Goal: Communication & Community: Participate in discussion

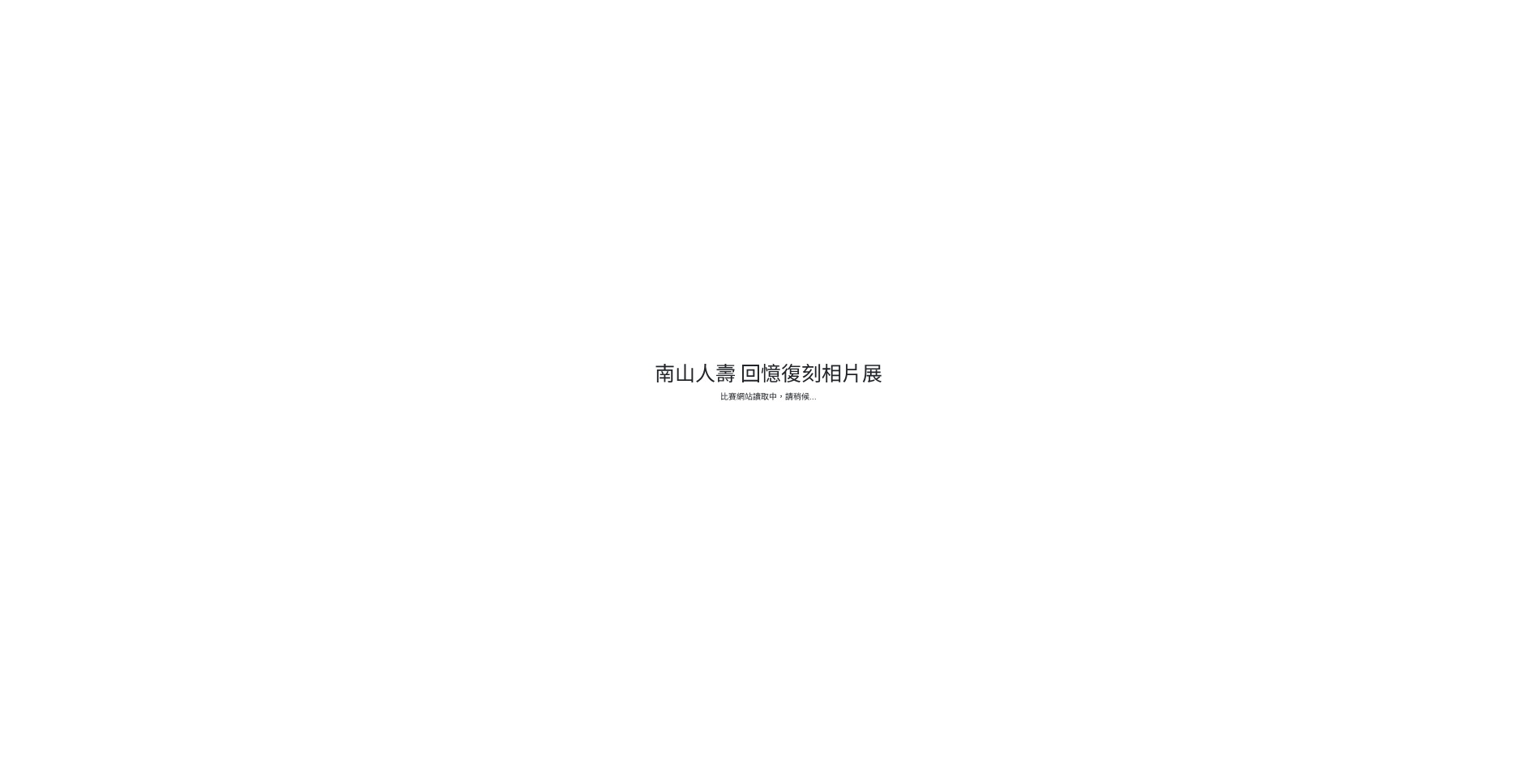
click at [805, 387] on div at bounding box center [768, 386] width 1537 height 773
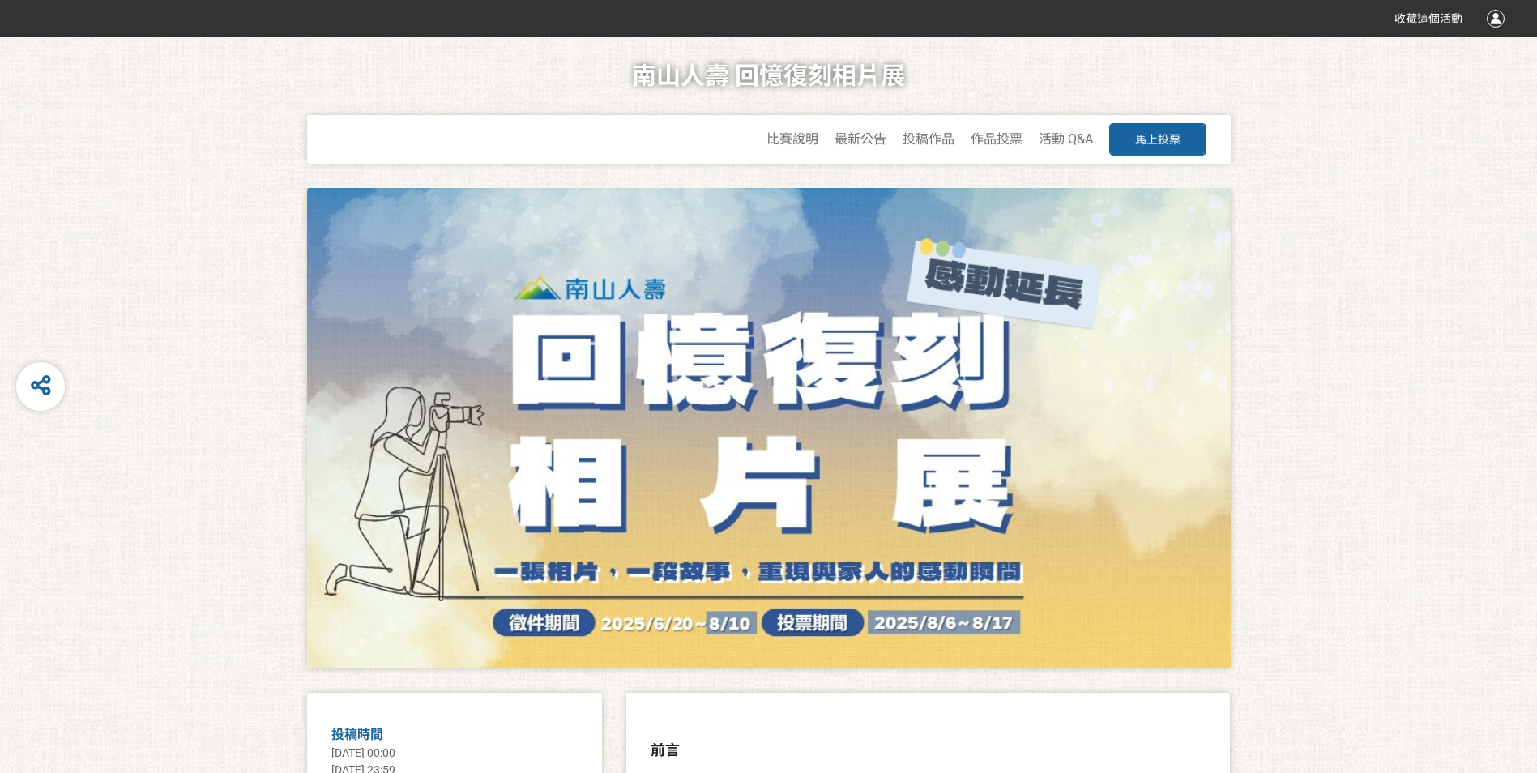
click at [1162, 130] on button "馬上投票" at bounding box center [1157, 139] width 97 height 32
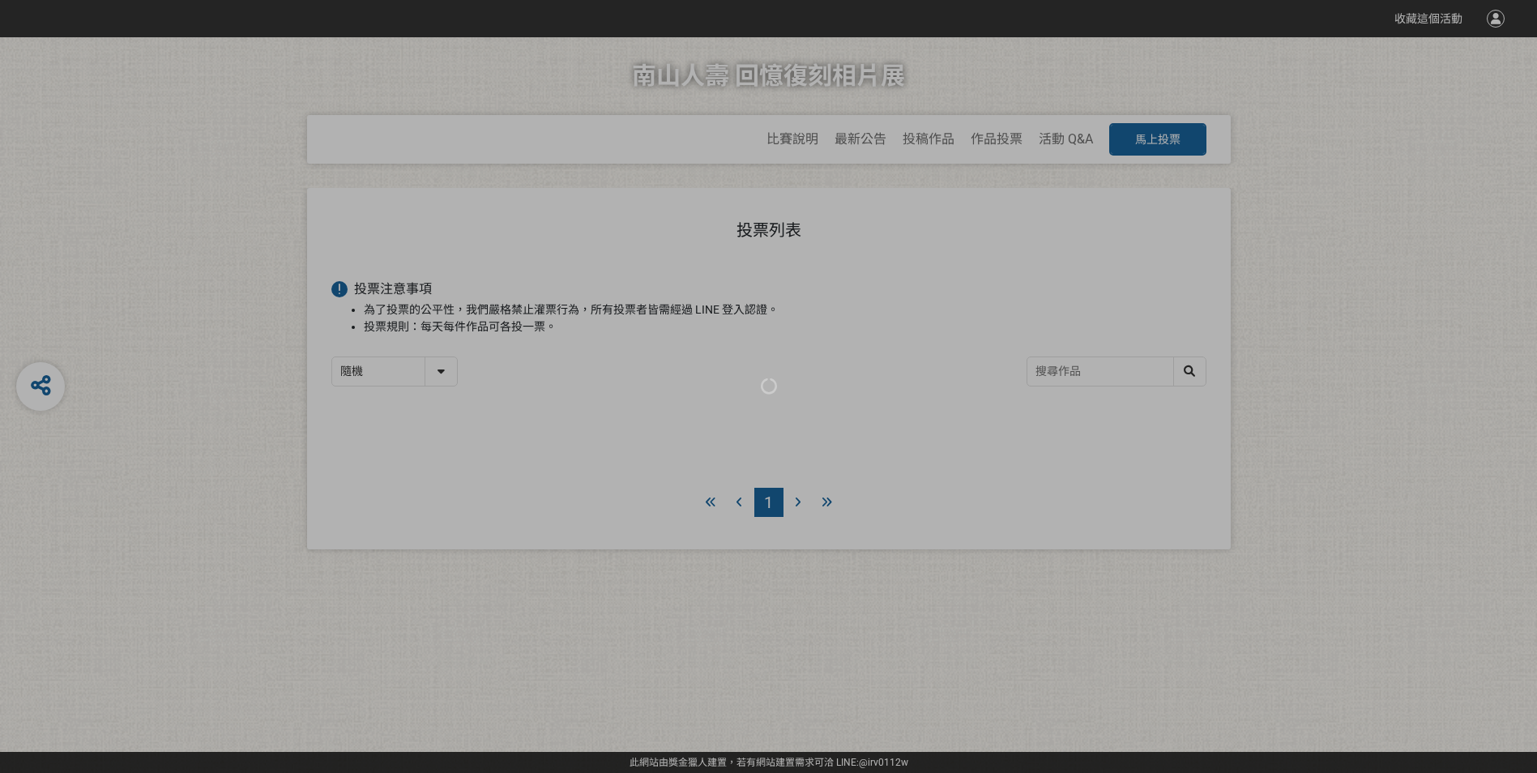
click at [447, 373] on div at bounding box center [768, 386] width 1537 height 773
drag, startPoint x: 917, startPoint y: 267, endPoint x: 966, endPoint y: 237, distance: 57.8
click at [919, 267] on div at bounding box center [768, 386] width 1537 height 773
click at [1114, 143] on div at bounding box center [768, 386] width 1537 height 773
click at [770, 391] on icon at bounding box center [768, 386] width 23 height 23
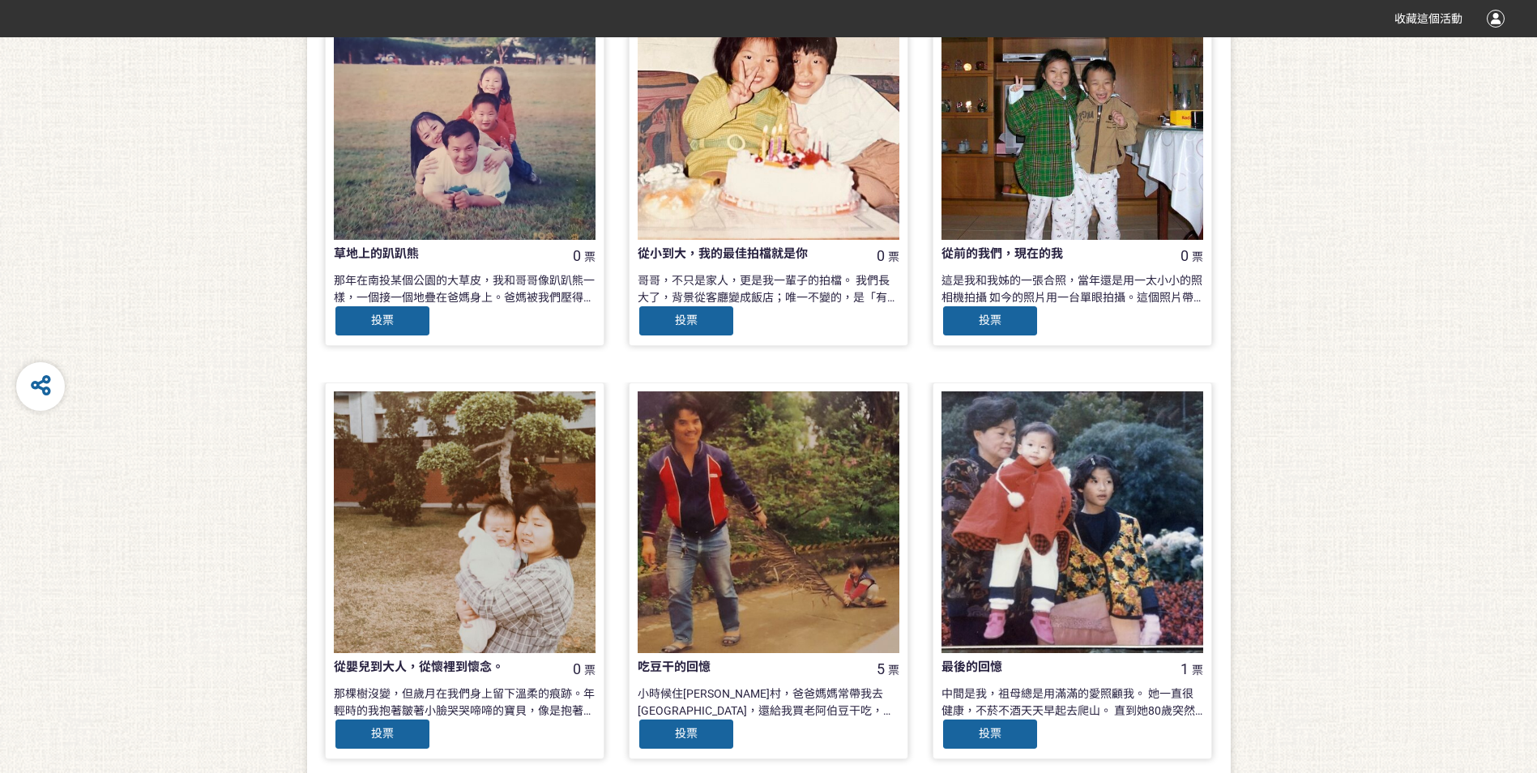
scroll to position [1475, 0]
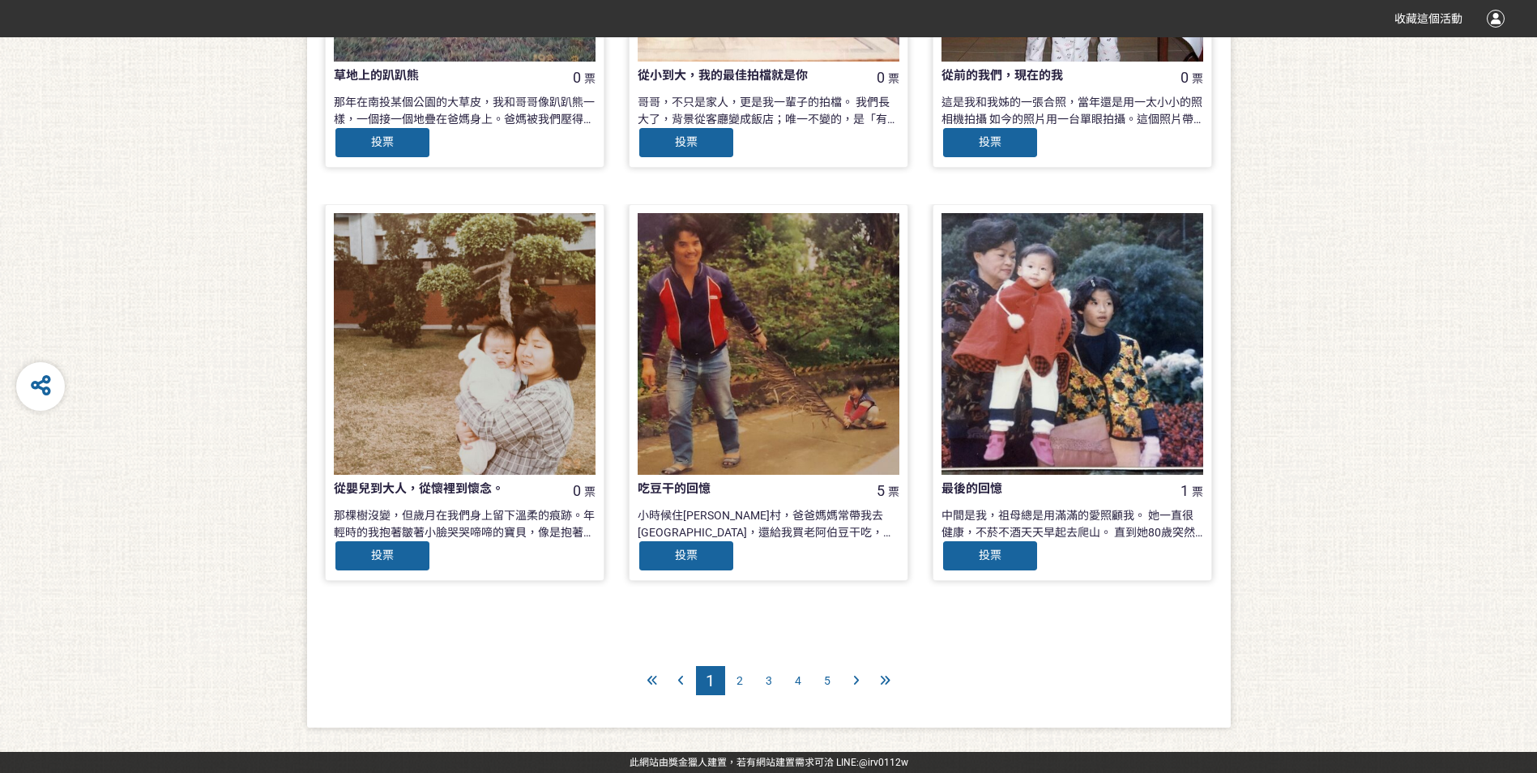
click at [886, 681] on icon at bounding box center [885, 680] width 11 height 11
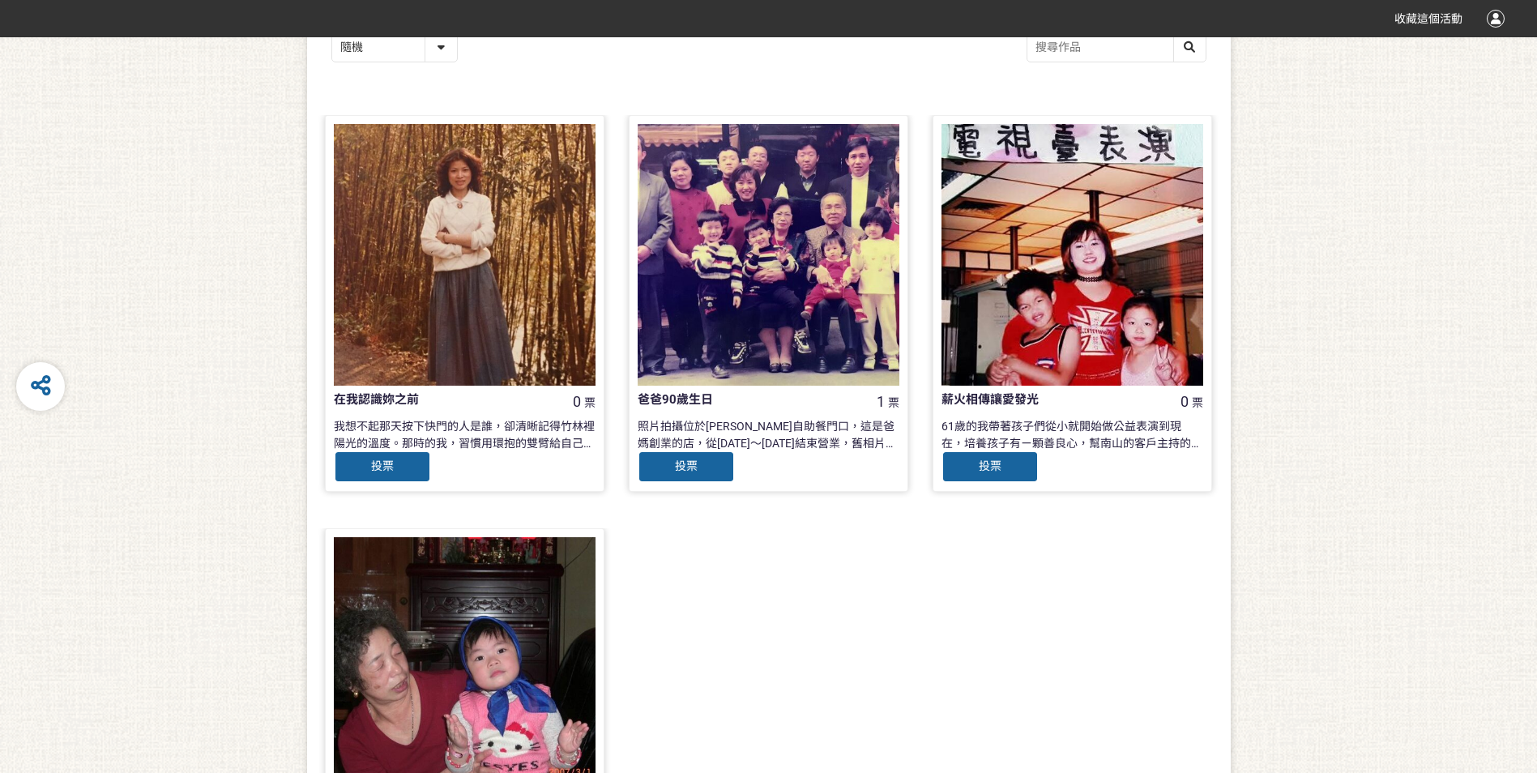
scroll to position [648, 0]
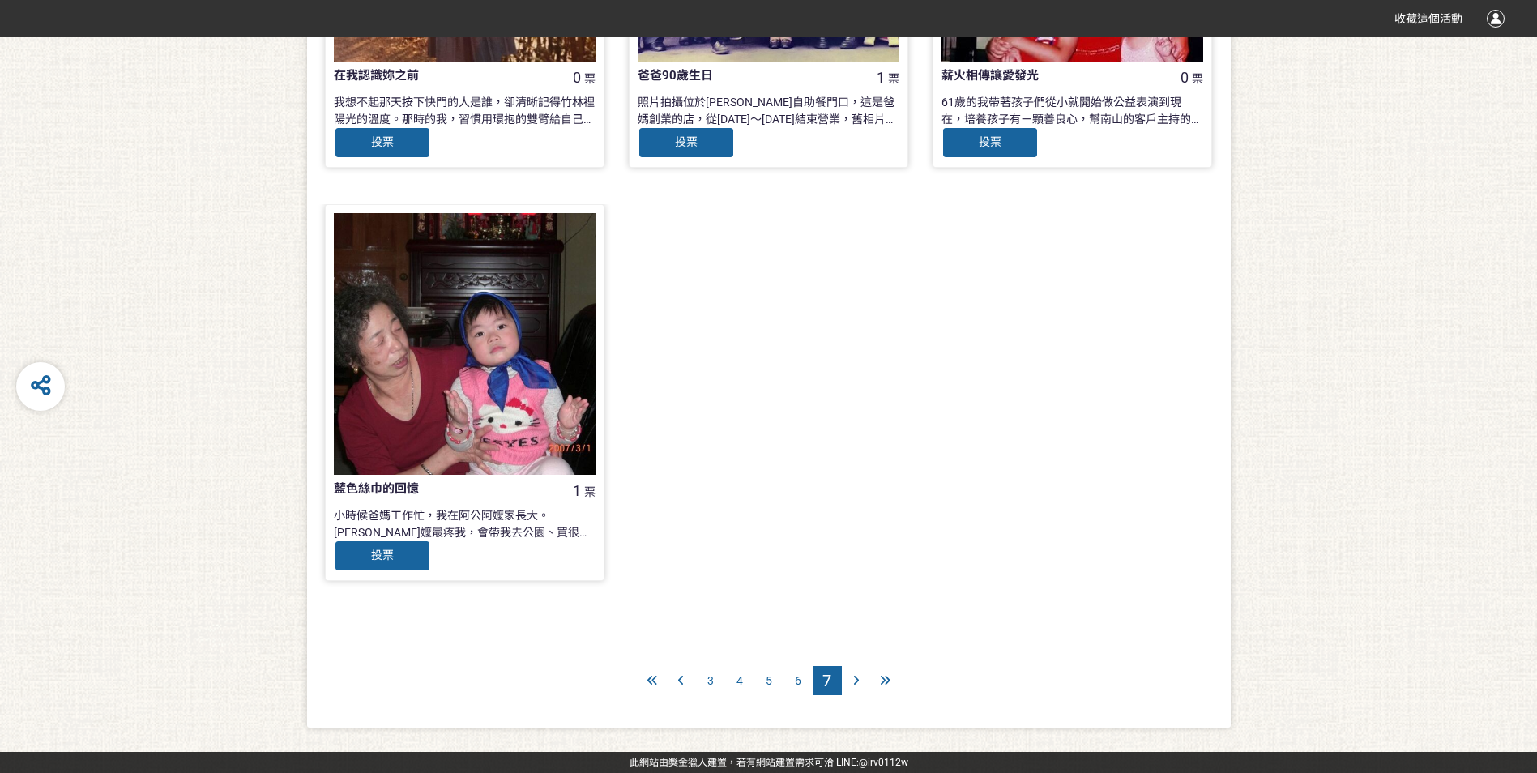
click at [888, 683] on icon at bounding box center [885, 680] width 11 height 11
click at [883, 681] on icon at bounding box center [885, 680] width 11 height 11
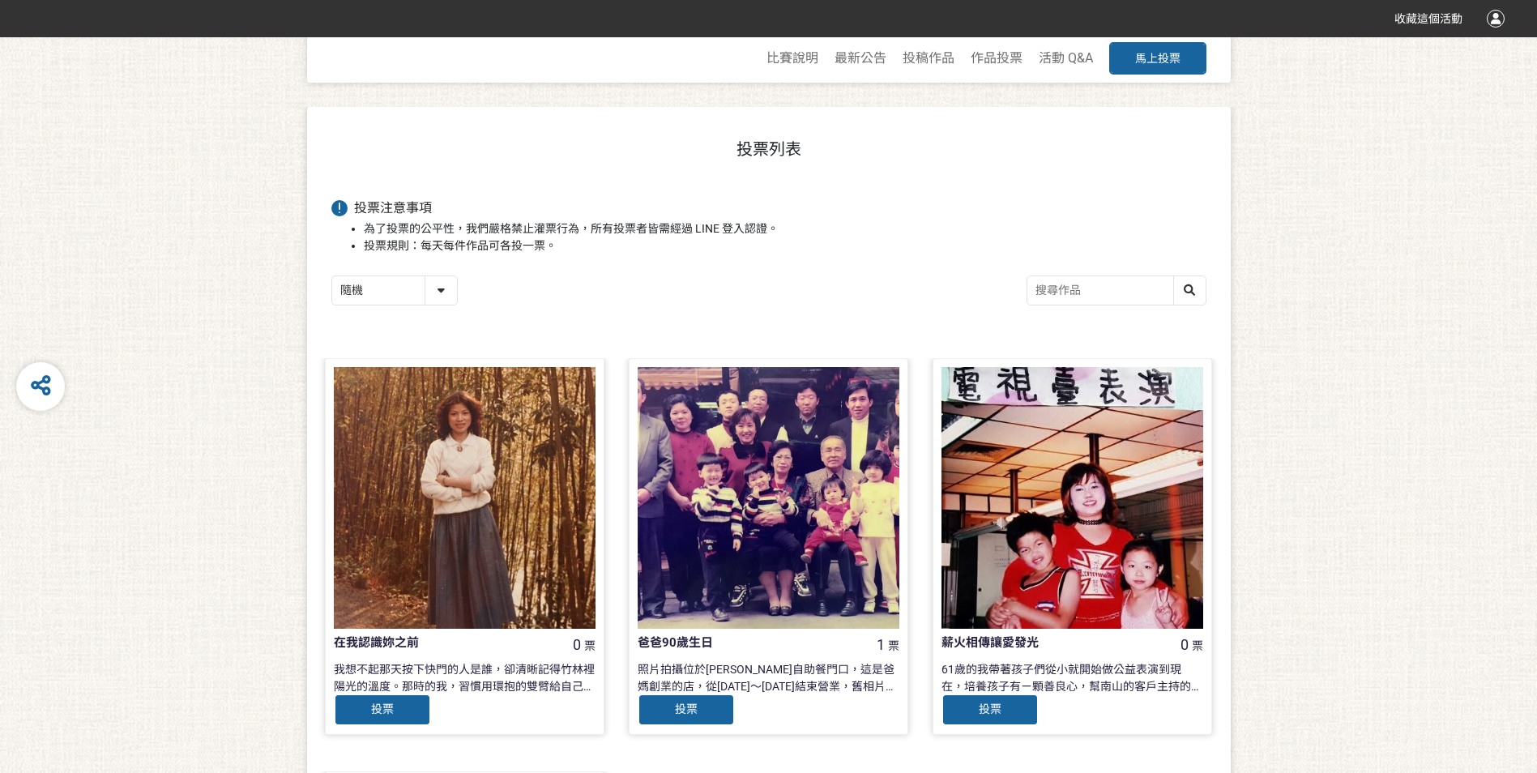
scroll to position [0, 0]
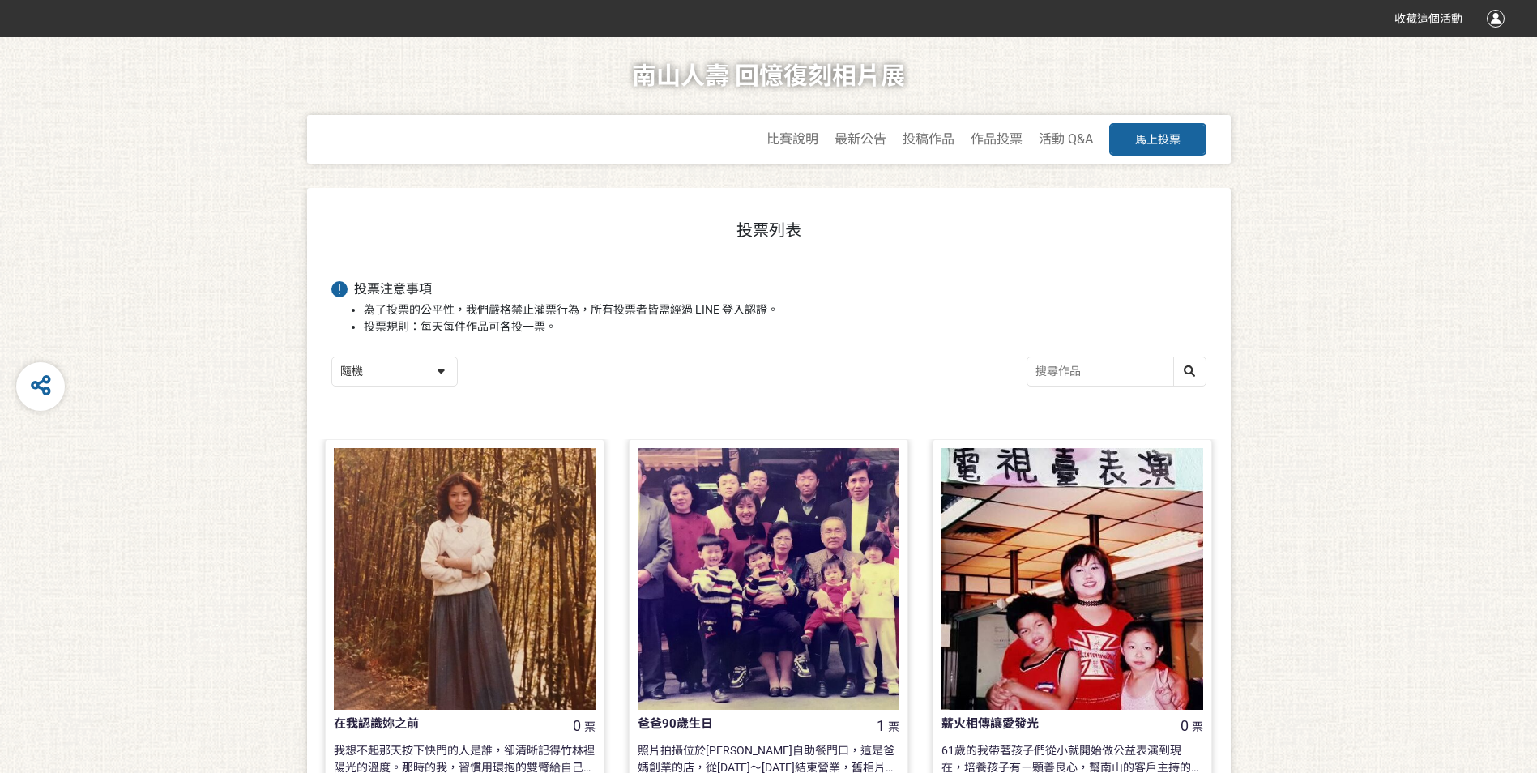
click at [444, 375] on select "隨機 作品 - 由新到舊 作品 - 由舊到新 票數 - 由多到少 票數 - 由少到多" at bounding box center [394, 371] width 125 height 28
select select "vote"
click at [332, 358] on select "隨機 作品 - 由新到舊 作品 - 由舊到新 票數 - 由多到少 票數 - 由少到多" at bounding box center [394, 371] width 125 height 28
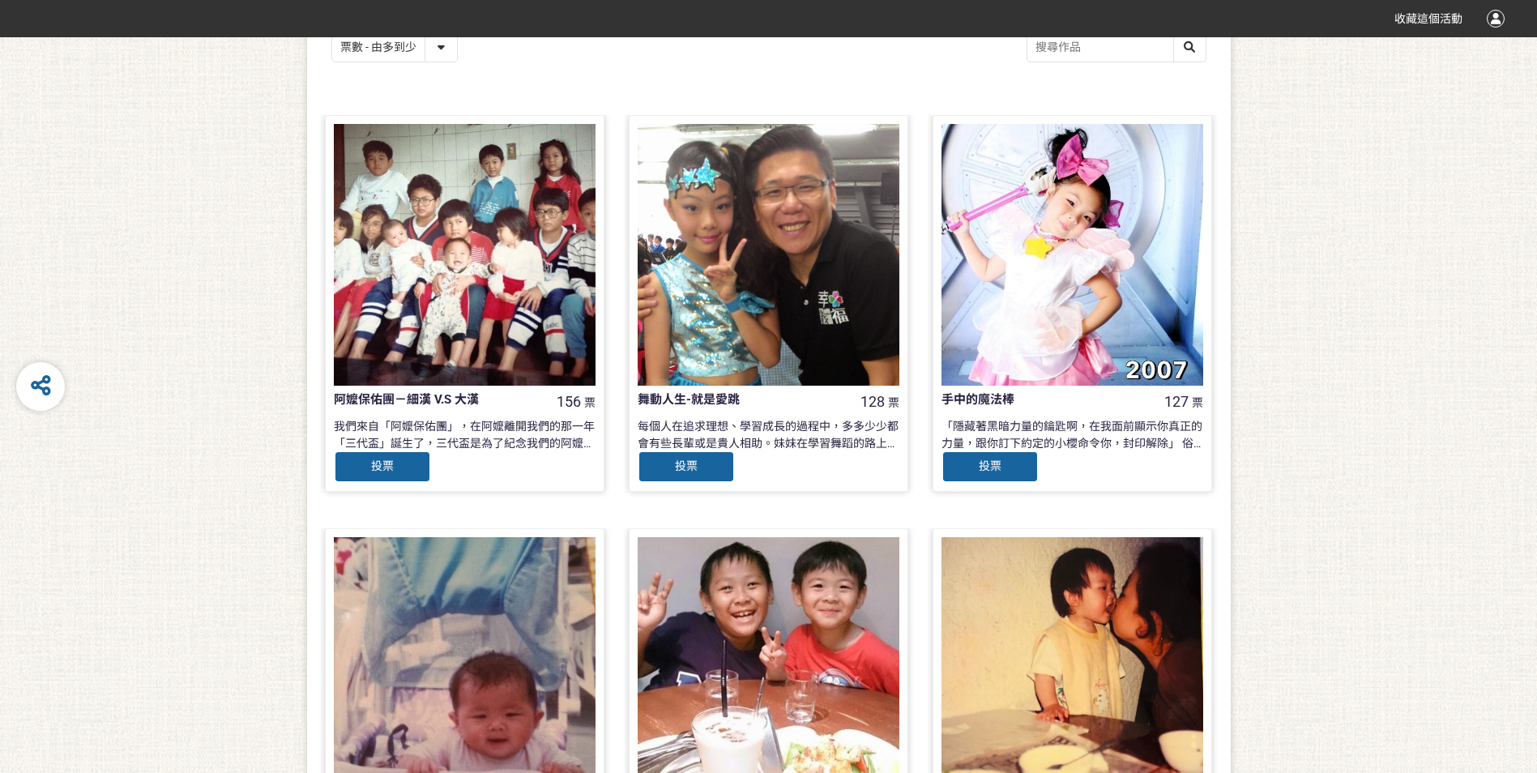
scroll to position [243, 0]
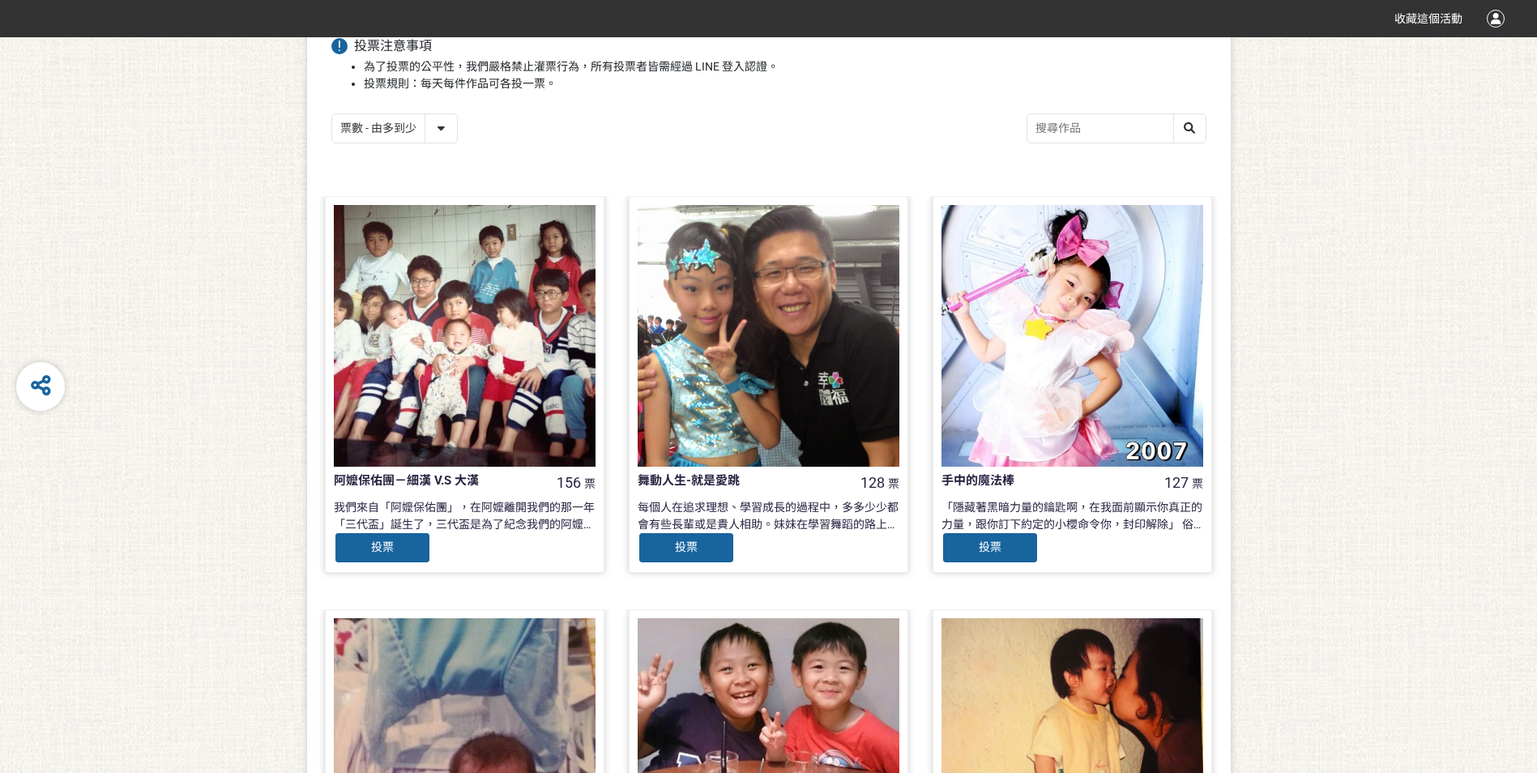
click at [372, 540] on span "投票" at bounding box center [382, 546] width 23 height 13
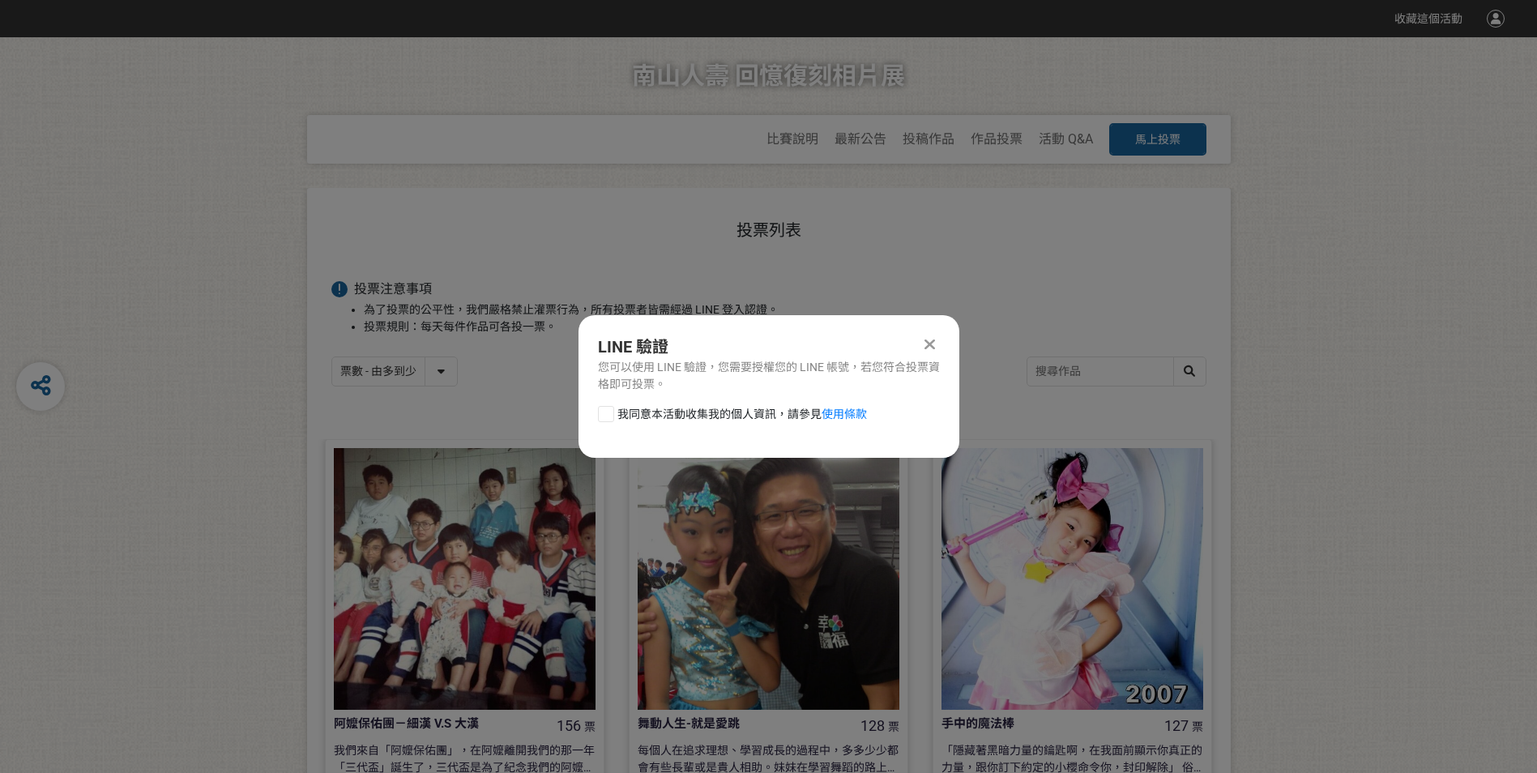
click at [611, 410] on div at bounding box center [606, 414] width 16 height 16
checkbox input "true"
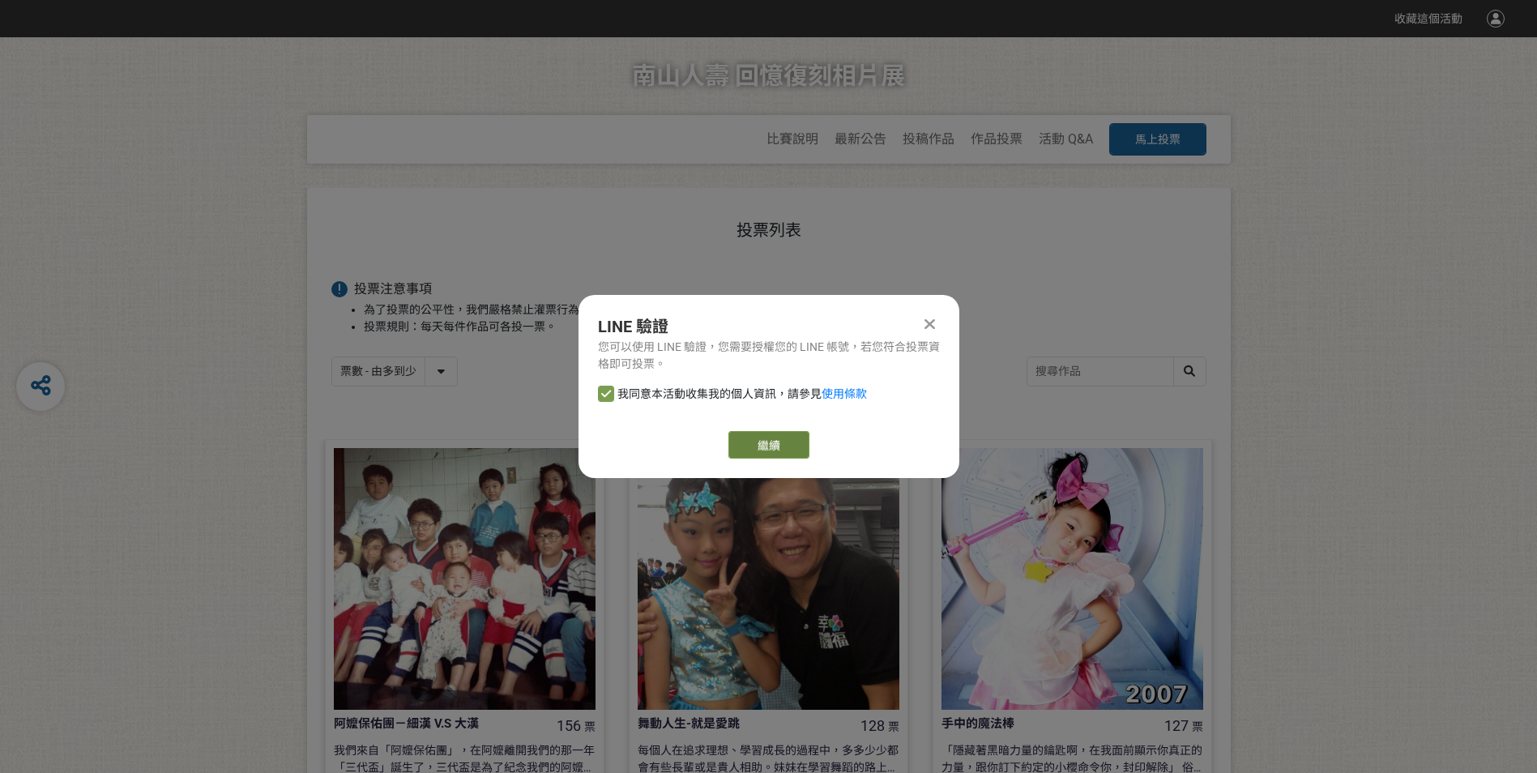
click at [786, 447] on link "繼續" at bounding box center [768, 445] width 81 height 28
click at [931, 322] on icon at bounding box center [929, 324] width 11 height 16
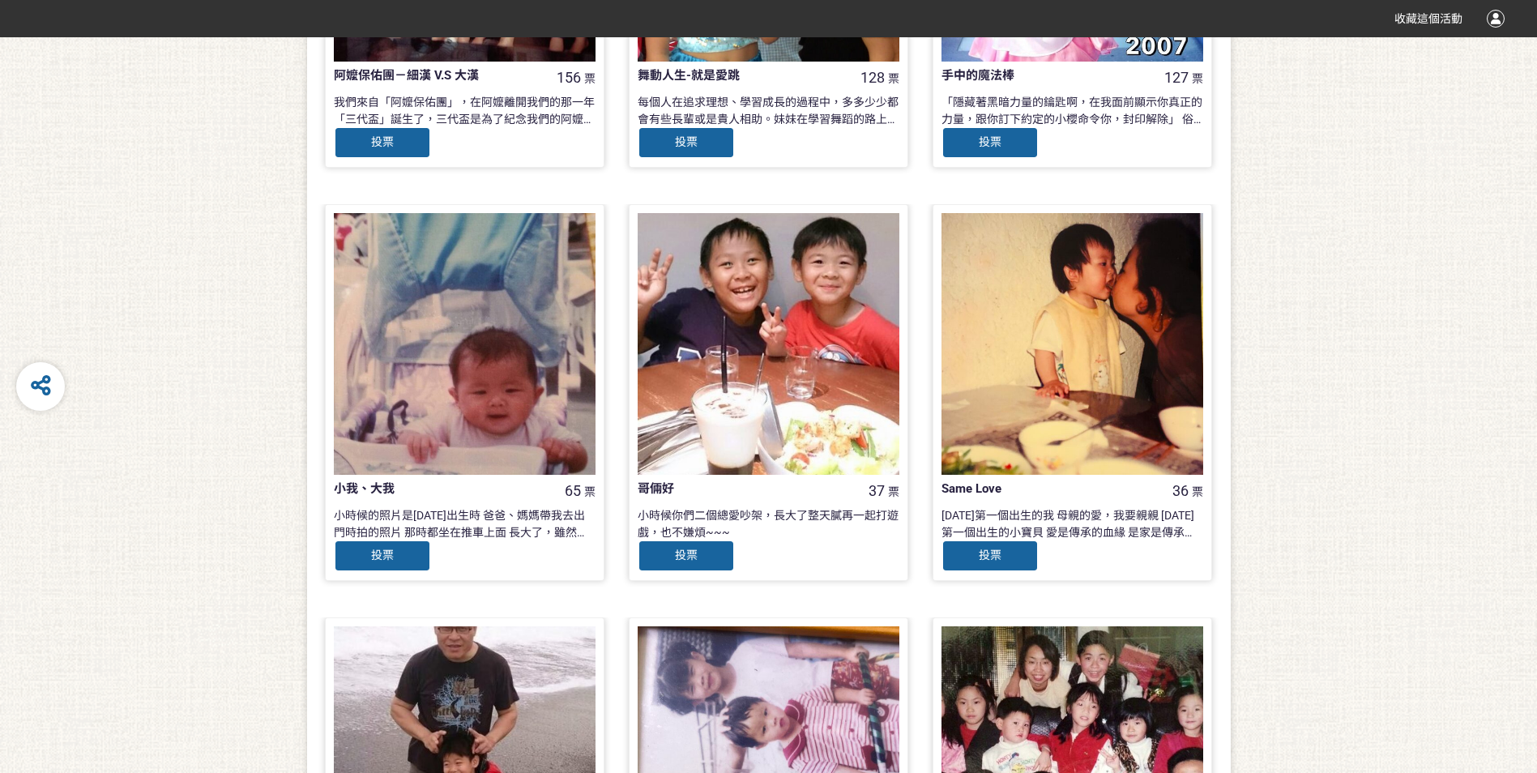
scroll to position [324, 0]
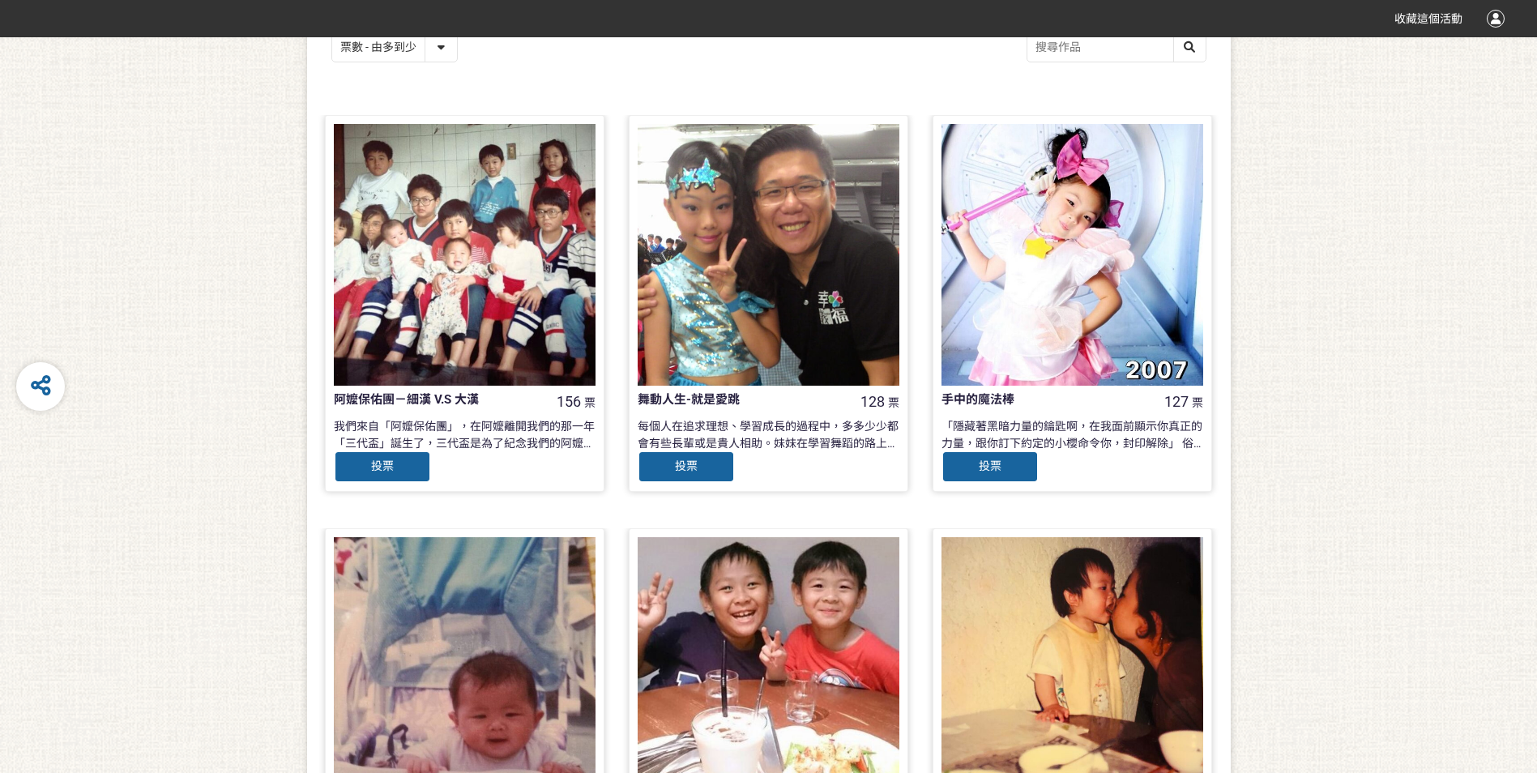
click at [543, 281] on div at bounding box center [465, 255] width 262 height 262
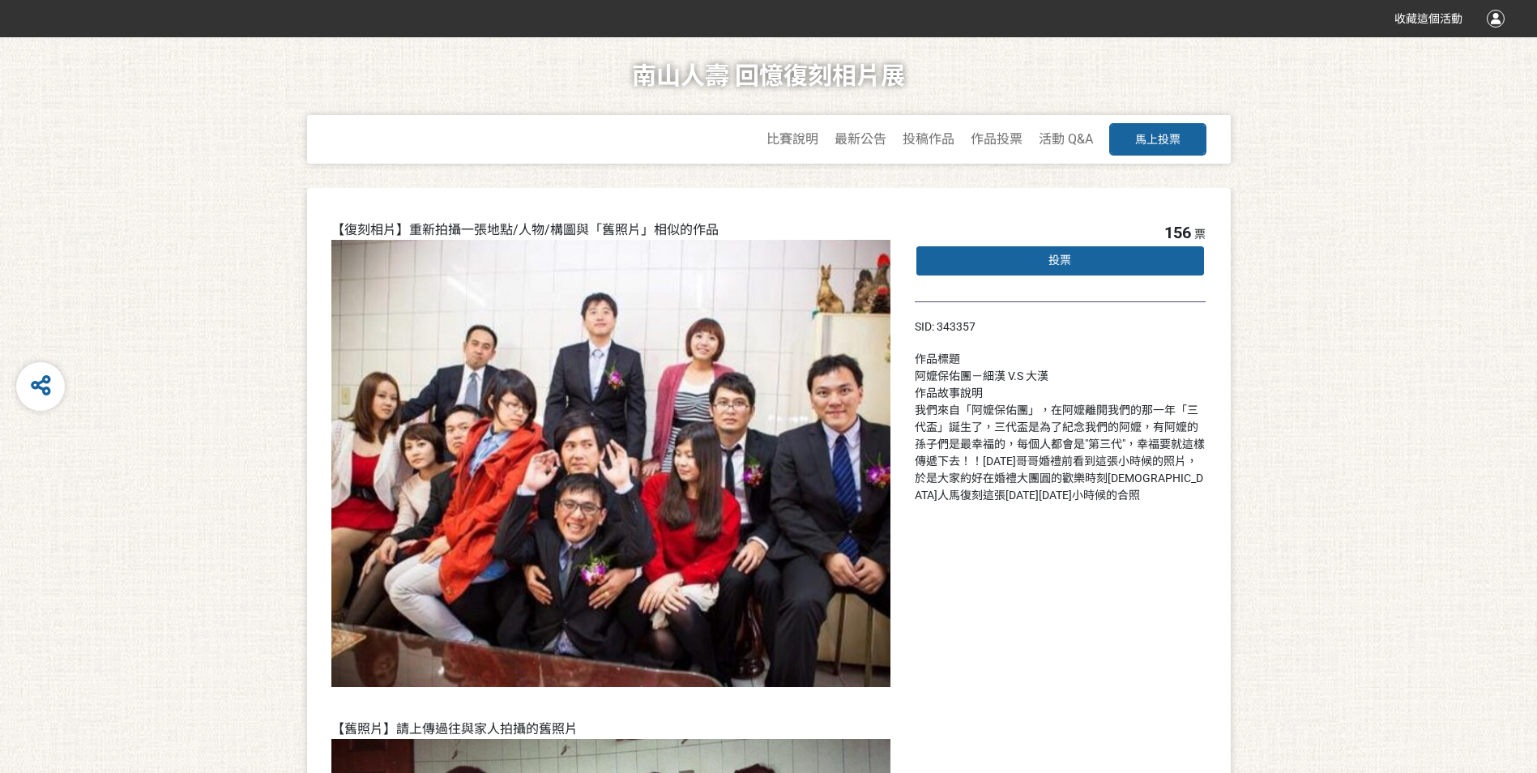
scroll to position [324, 0]
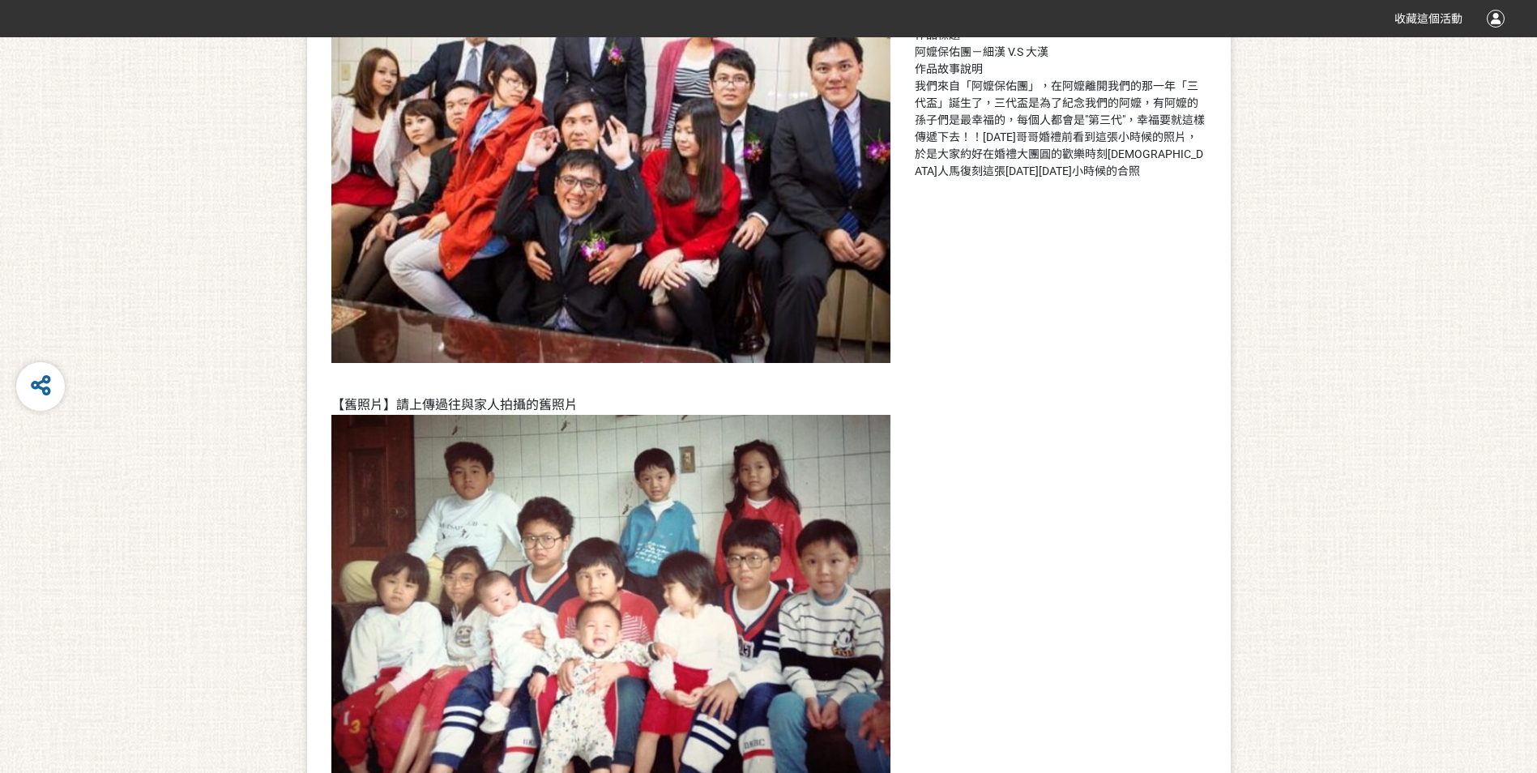
select select "vote"
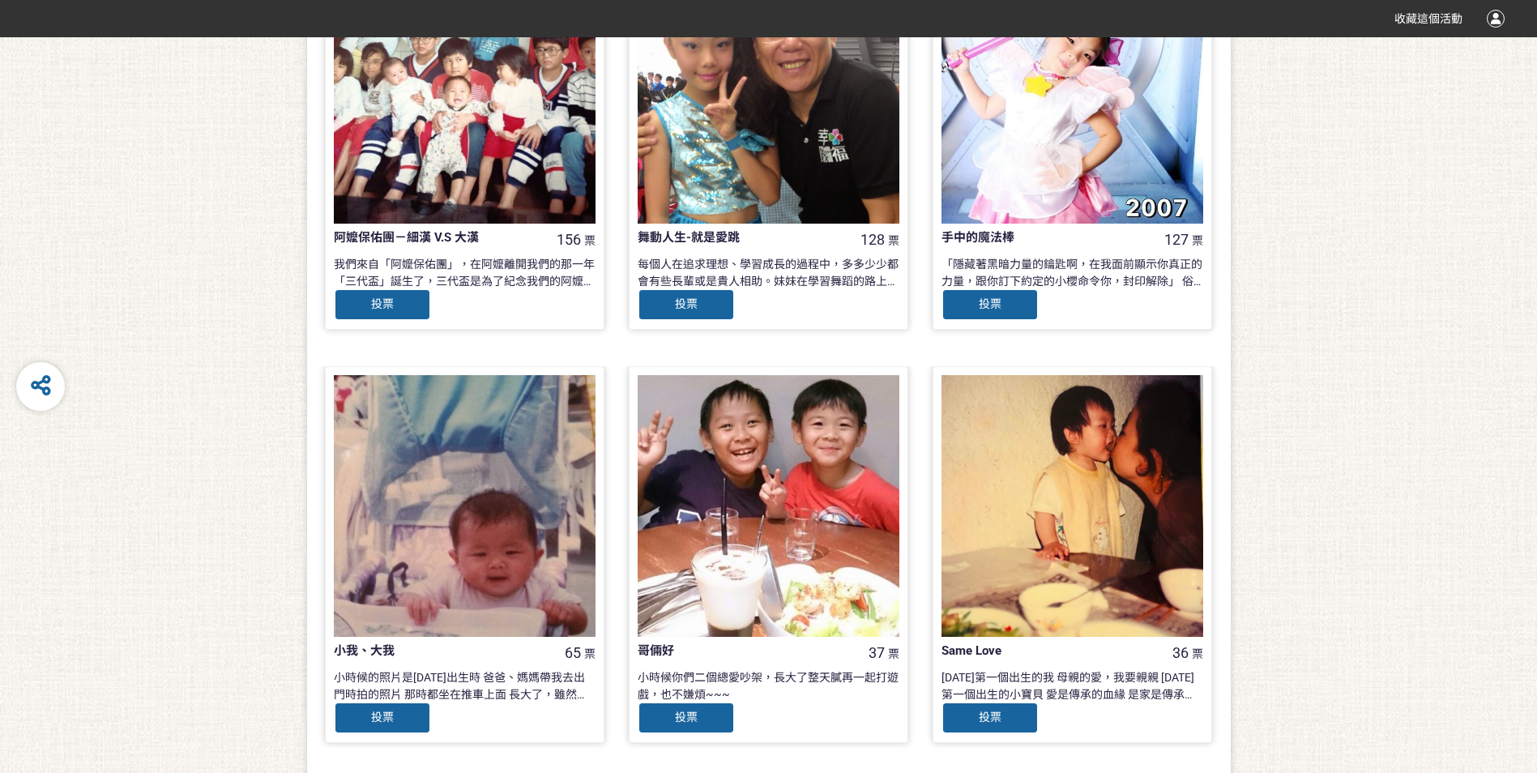
scroll to position [243, 0]
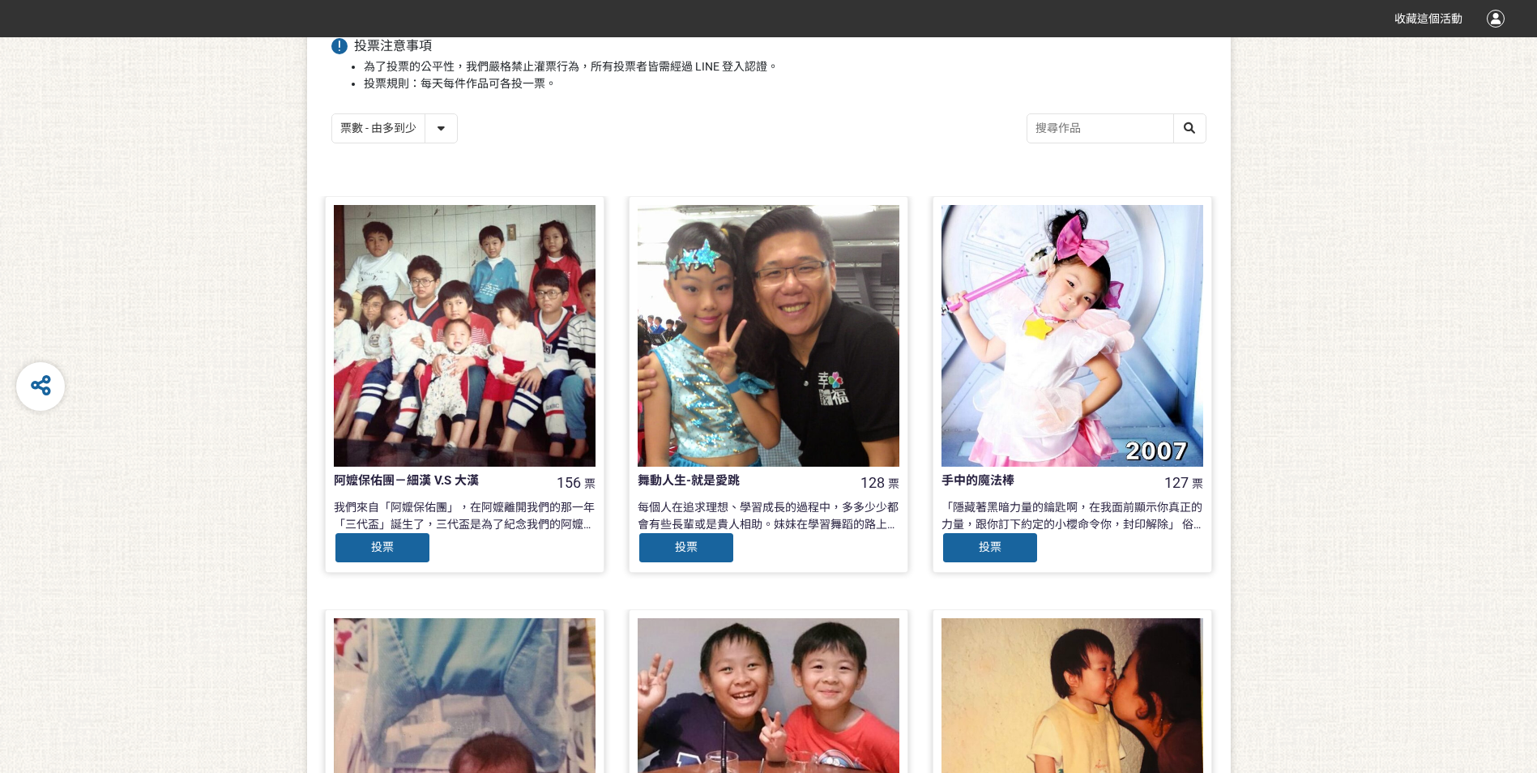
click at [731, 354] on div at bounding box center [768, 336] width 262 height 262
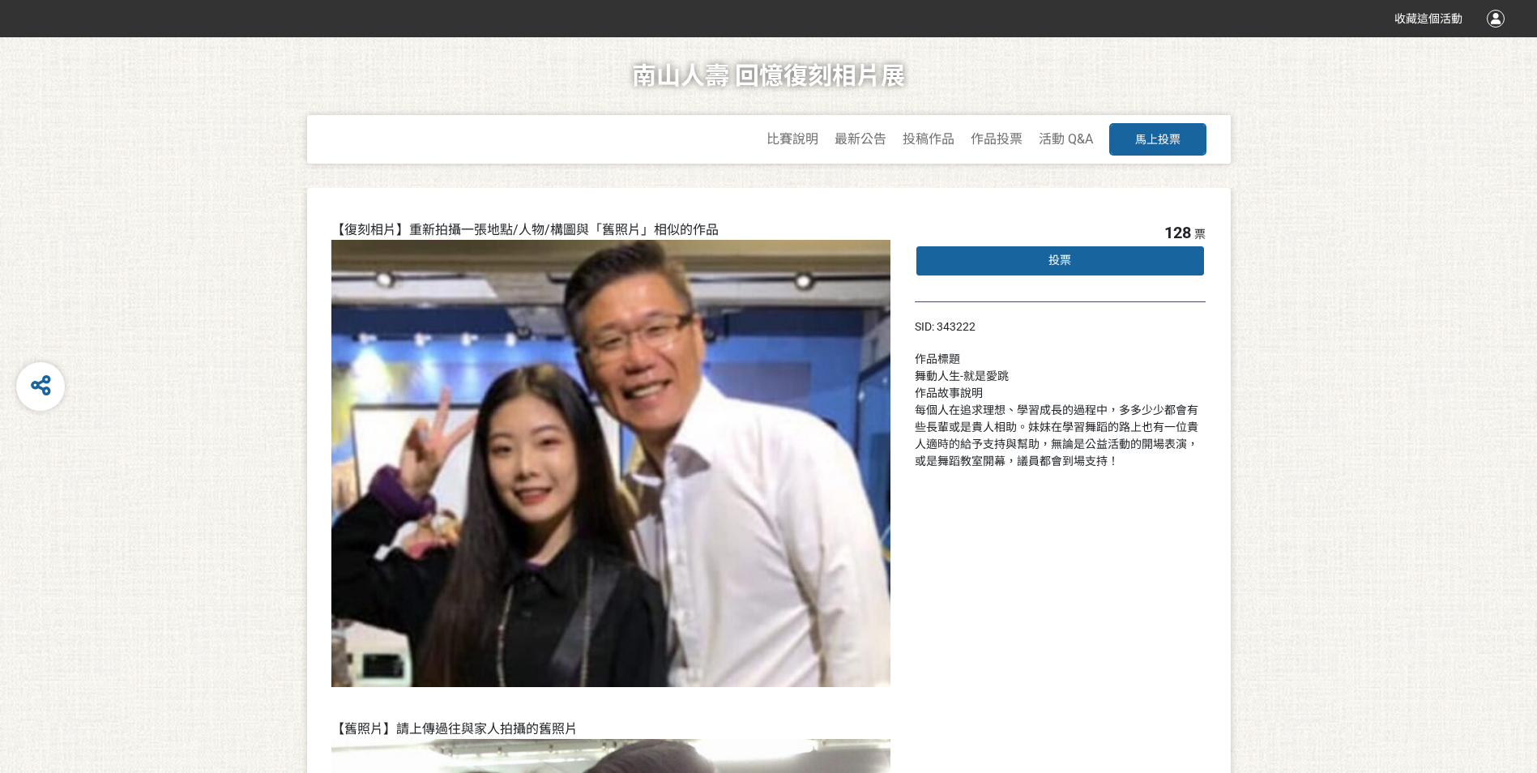
scroll to position [243, 0]
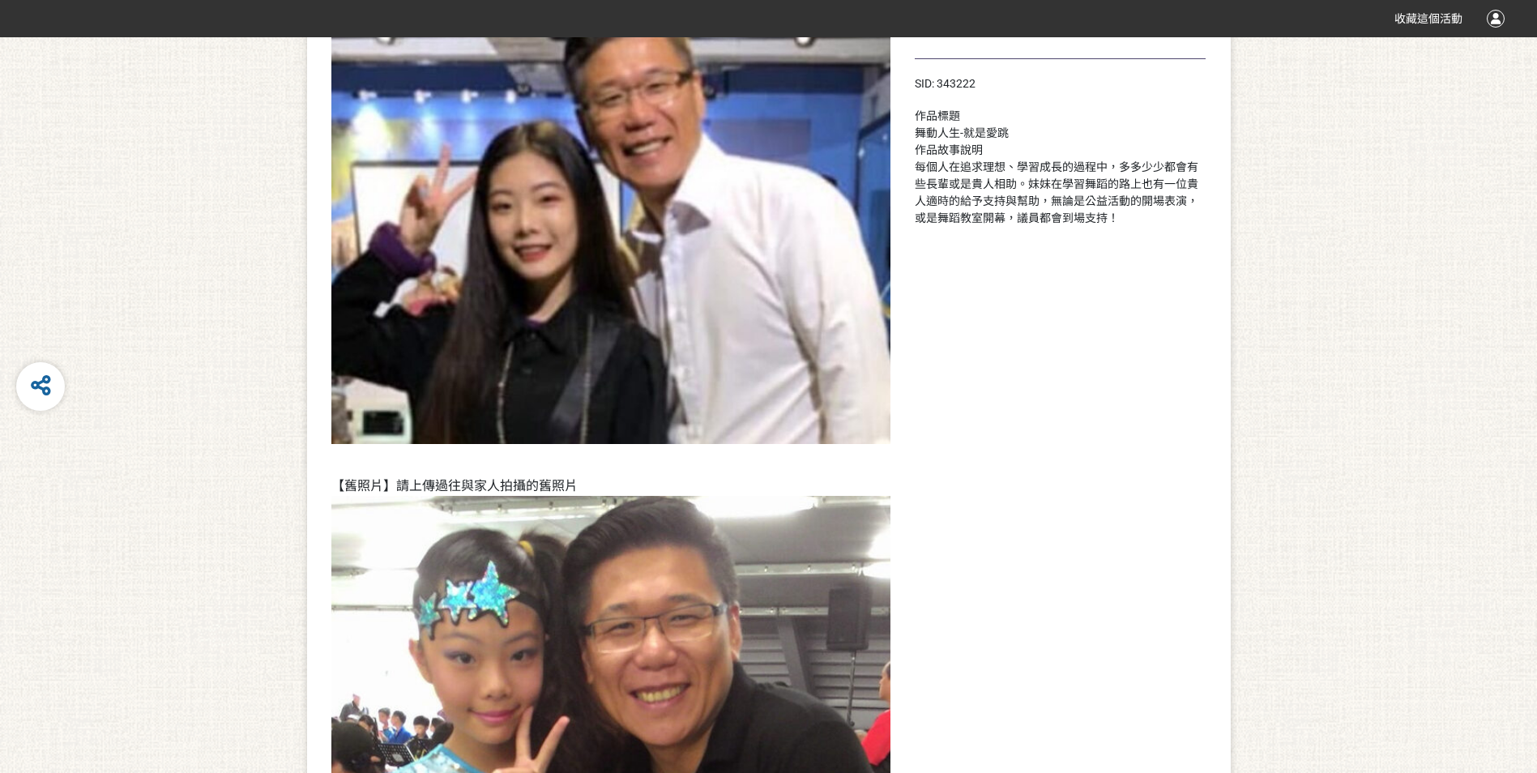
select select "vote"
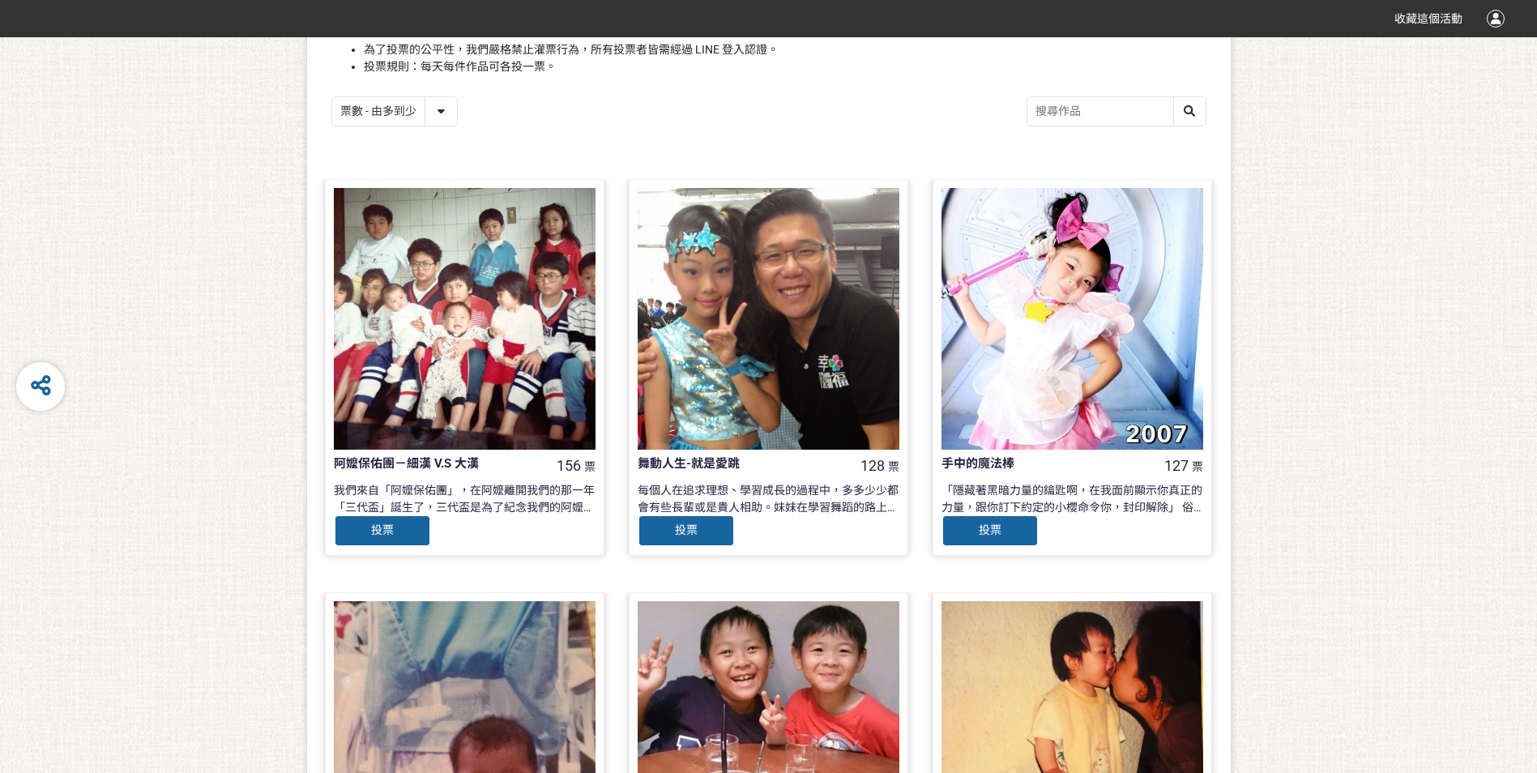
scroll to position [0, 0]
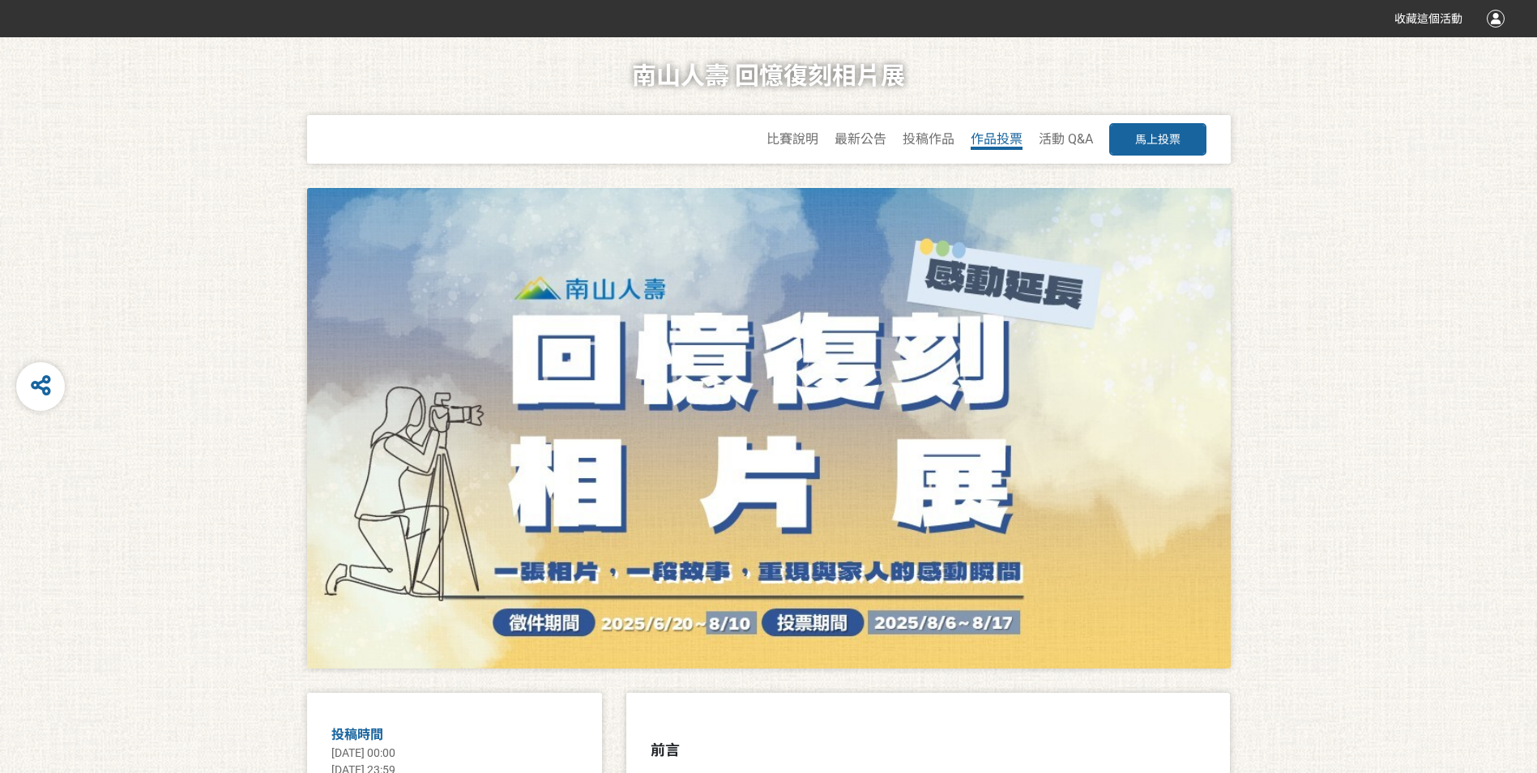
click at [1008, 137] on span "作品投票" at bounding box center [996, 138] width 52 height 15
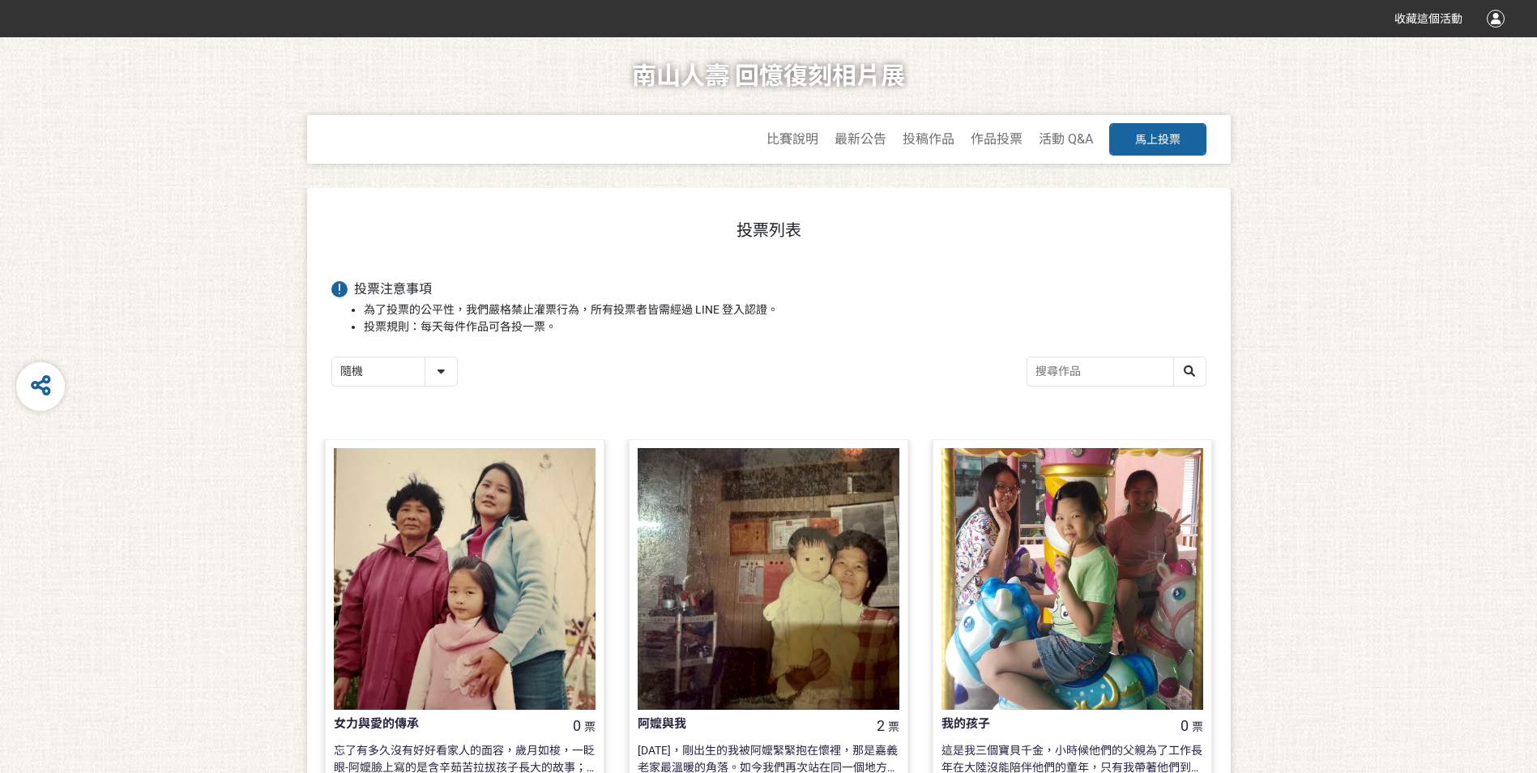
click at [437, 376] on select "隨機 作品 - 由新到舊 作品 - 由舊到新 票數 - 由多到少 票數 - 由少到多" at bounding box center [394, 371] width 125 height 28
select select "vote"
click at [332, 358] on select "隨機 作品 - 由新到舊 作品 - 由舊到新 票數 - 由多到少 票數 - 由少到多" at bounding box center [394, 371] width 125 height 28
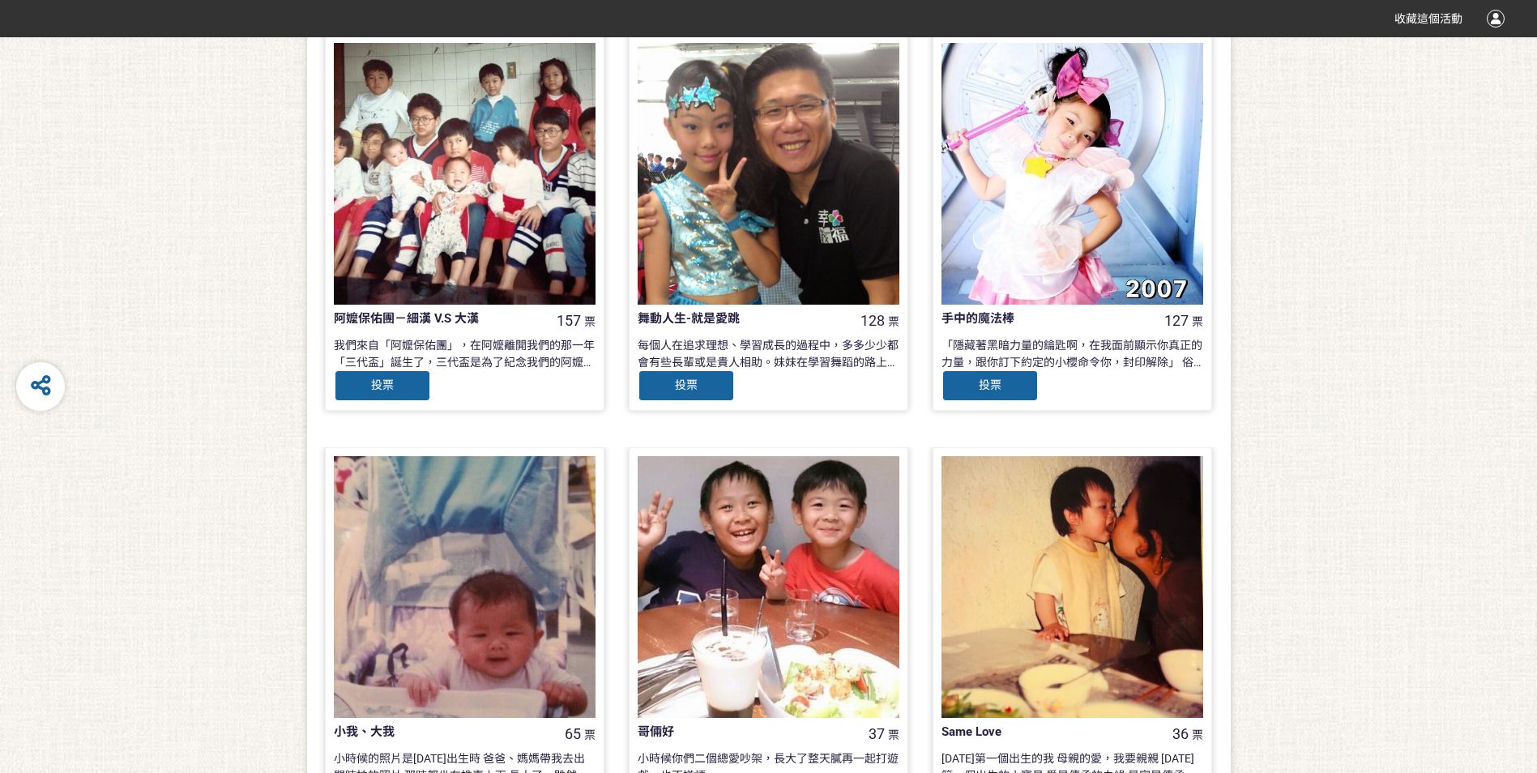
scroll to position [729, 0]
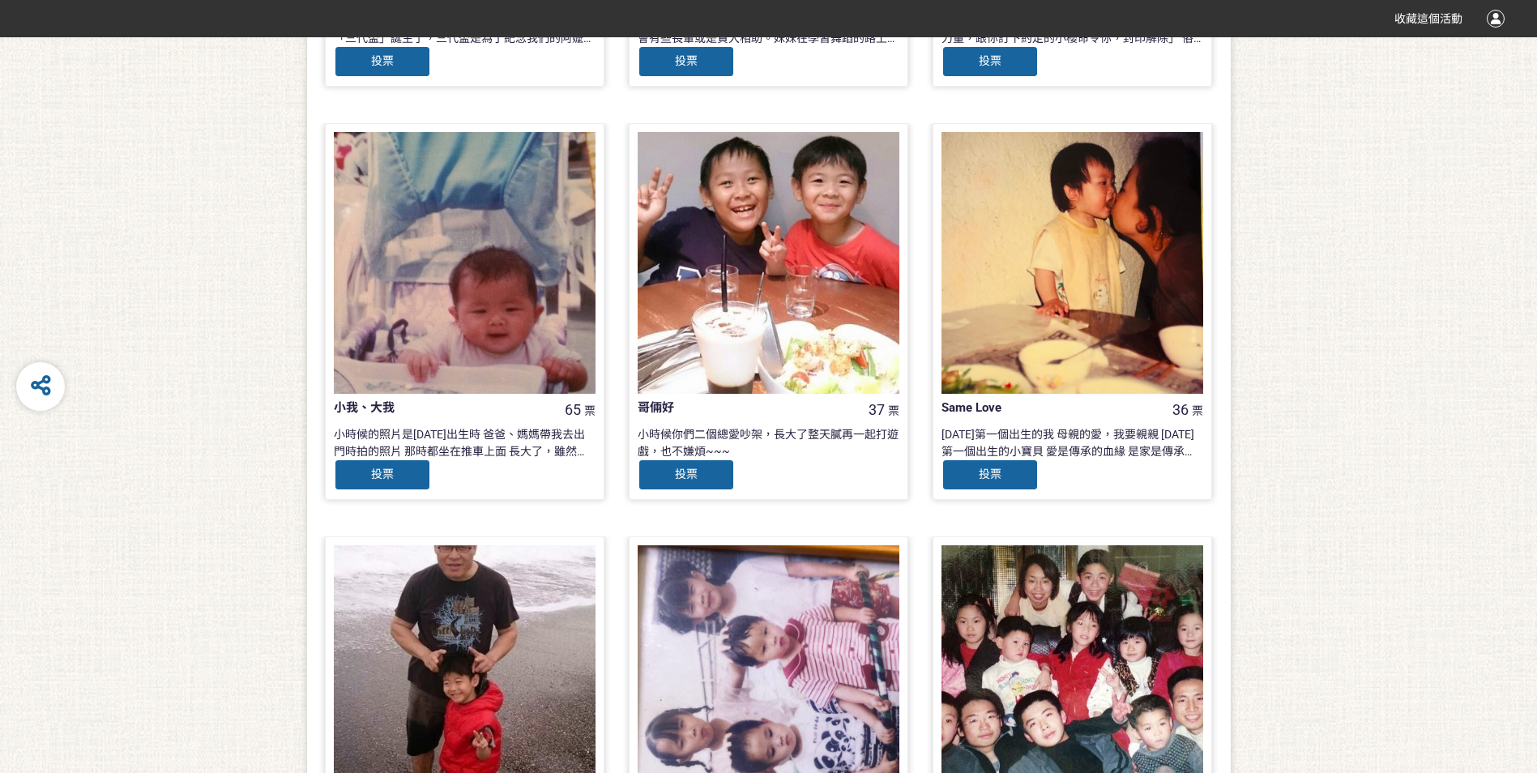
click at [492, 305] on div at bounding box center [465, 263] width 262 height 262
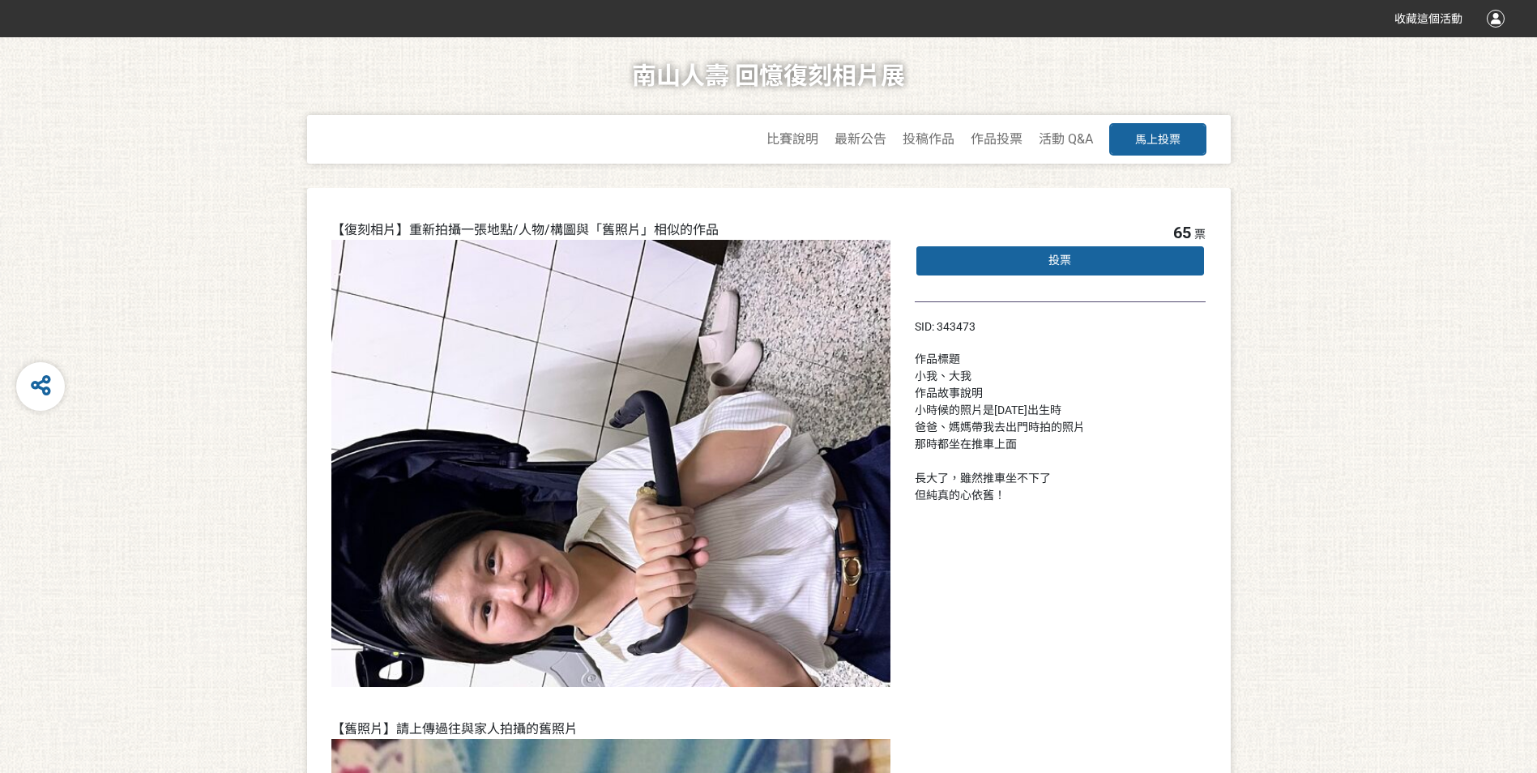
scroll to position [729, 0]
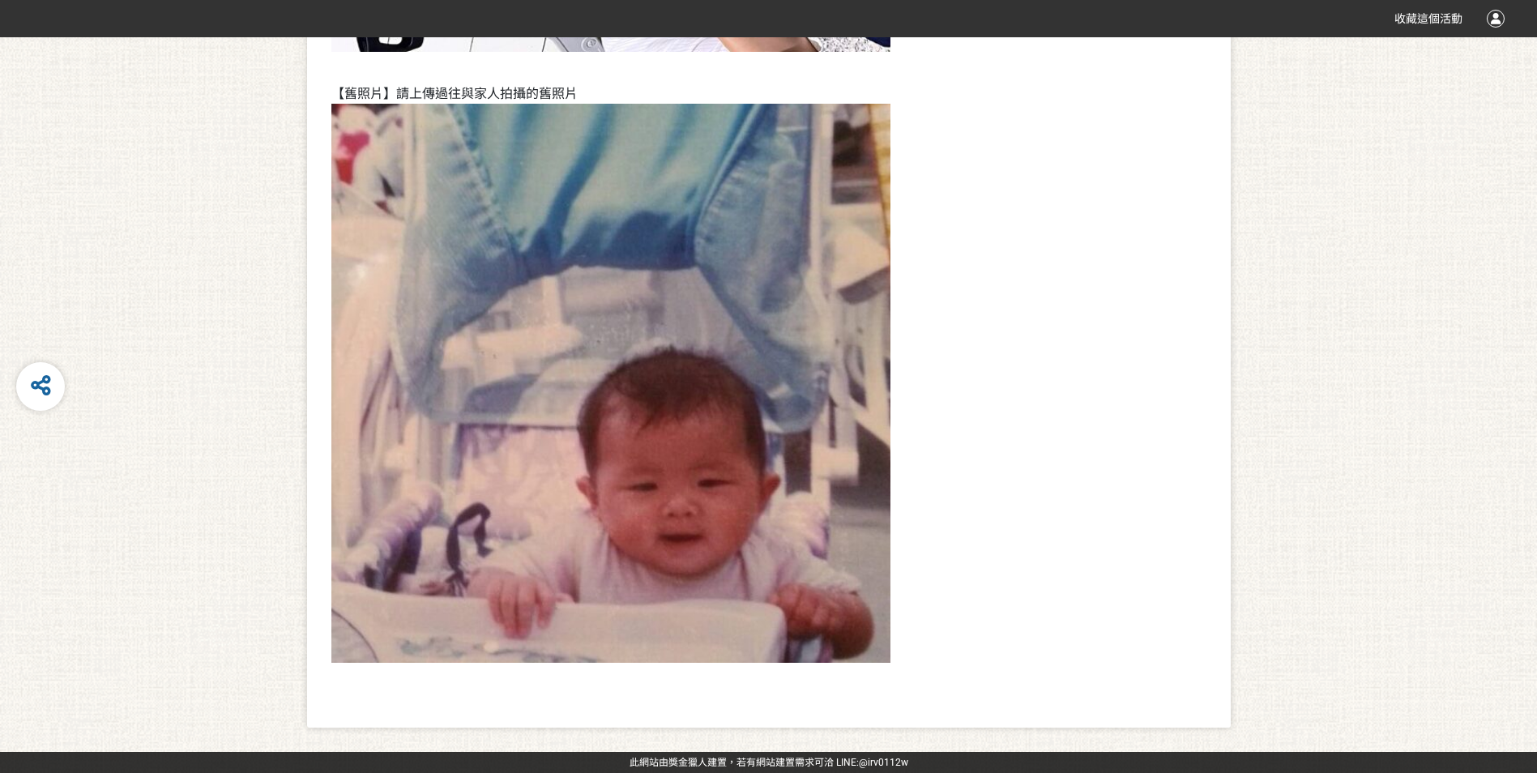
select select "vote"
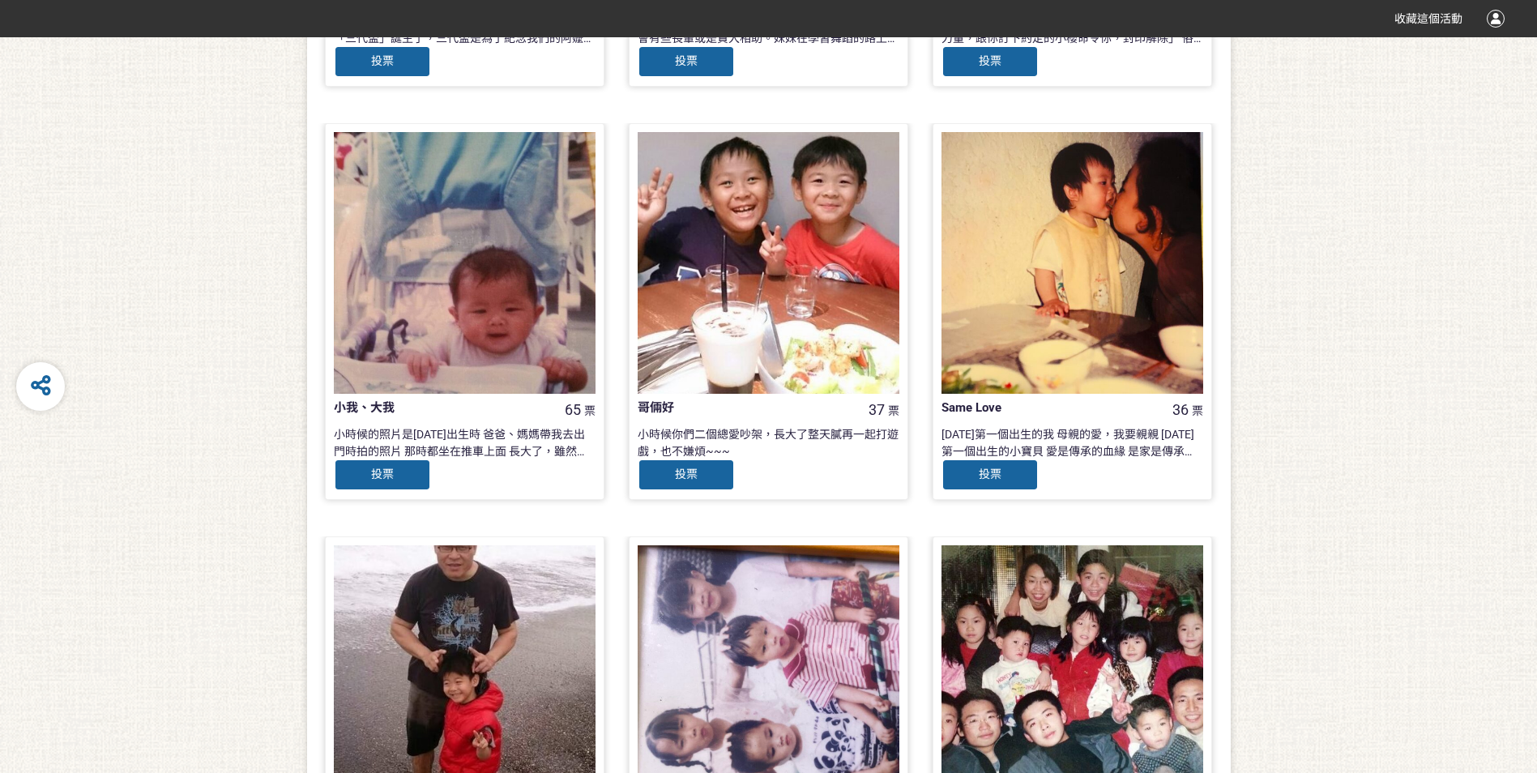
scroll to position [891, 0]
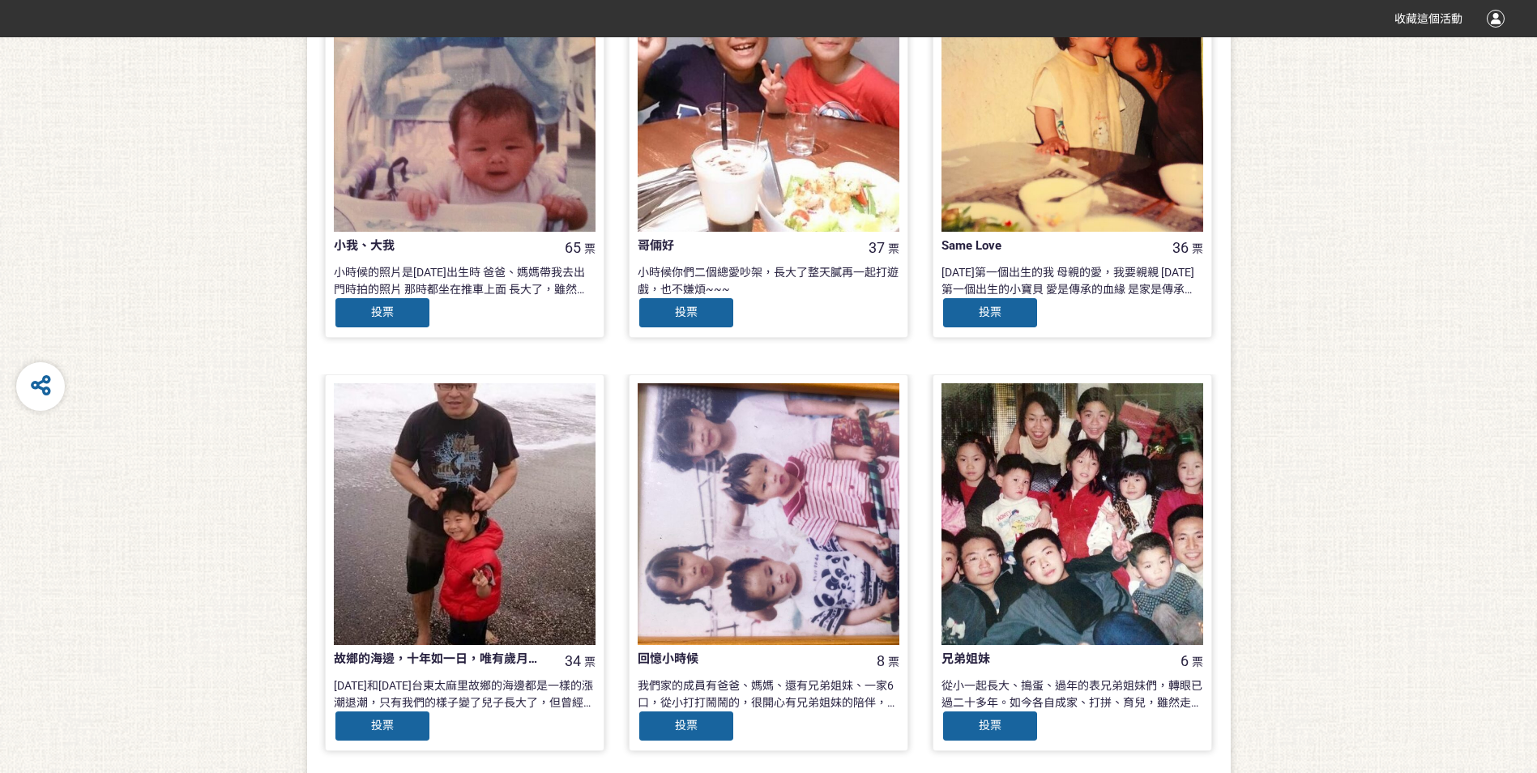
click at [1077, 538] on div at bounding box center [1072, 514] width 262 height 262
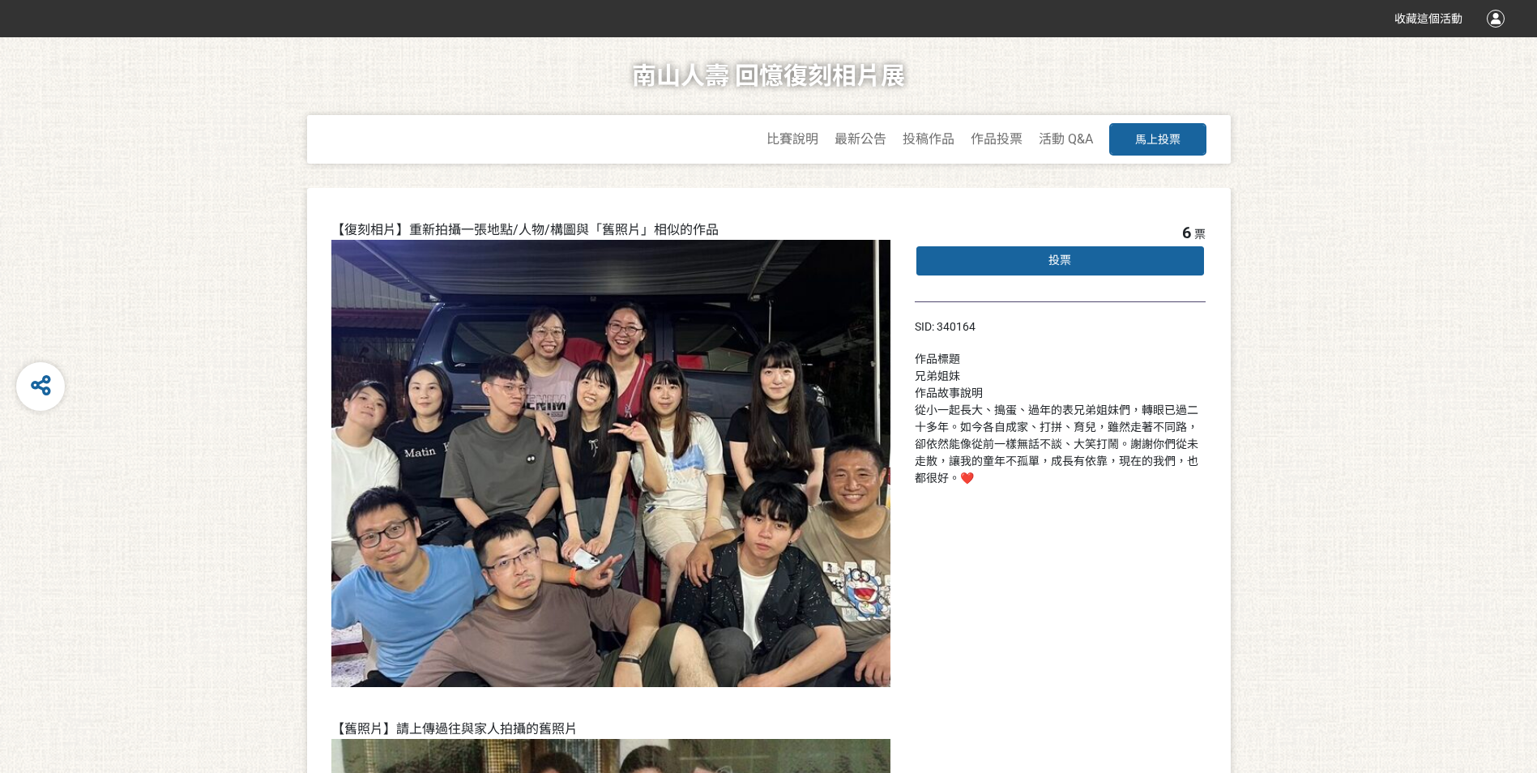
scroll to position [891, 0]
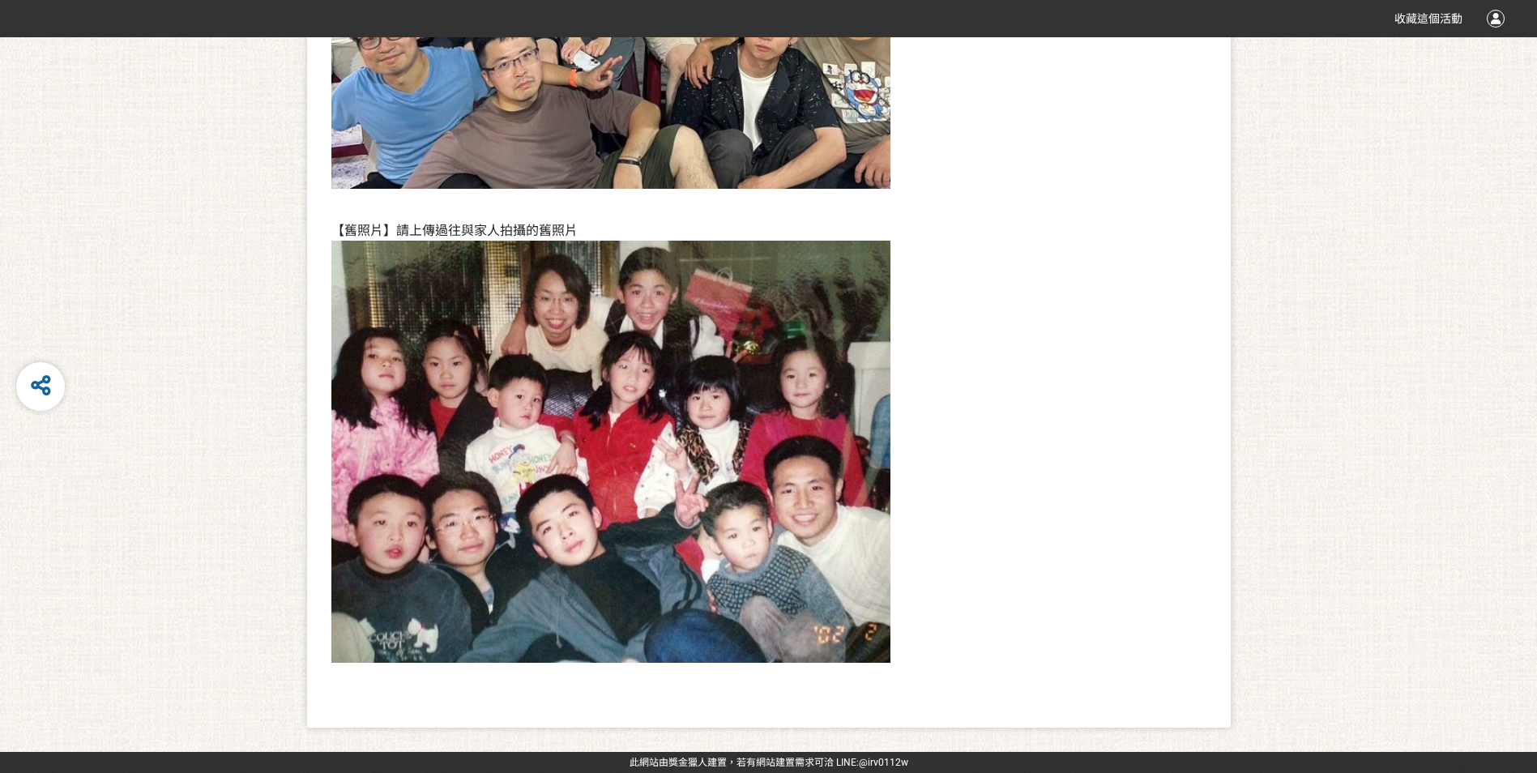
select select "vote"
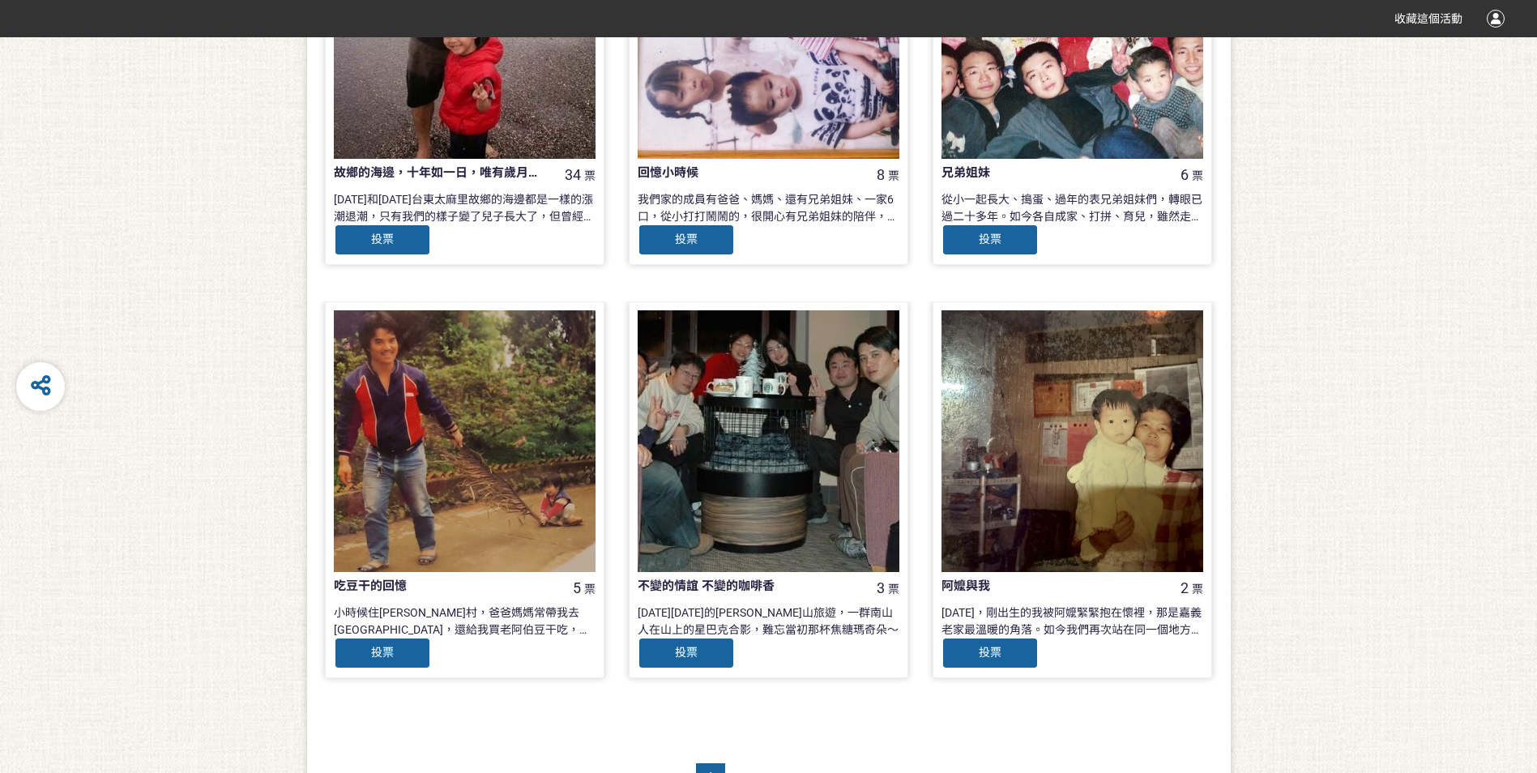
scroll to position [1475, 0]
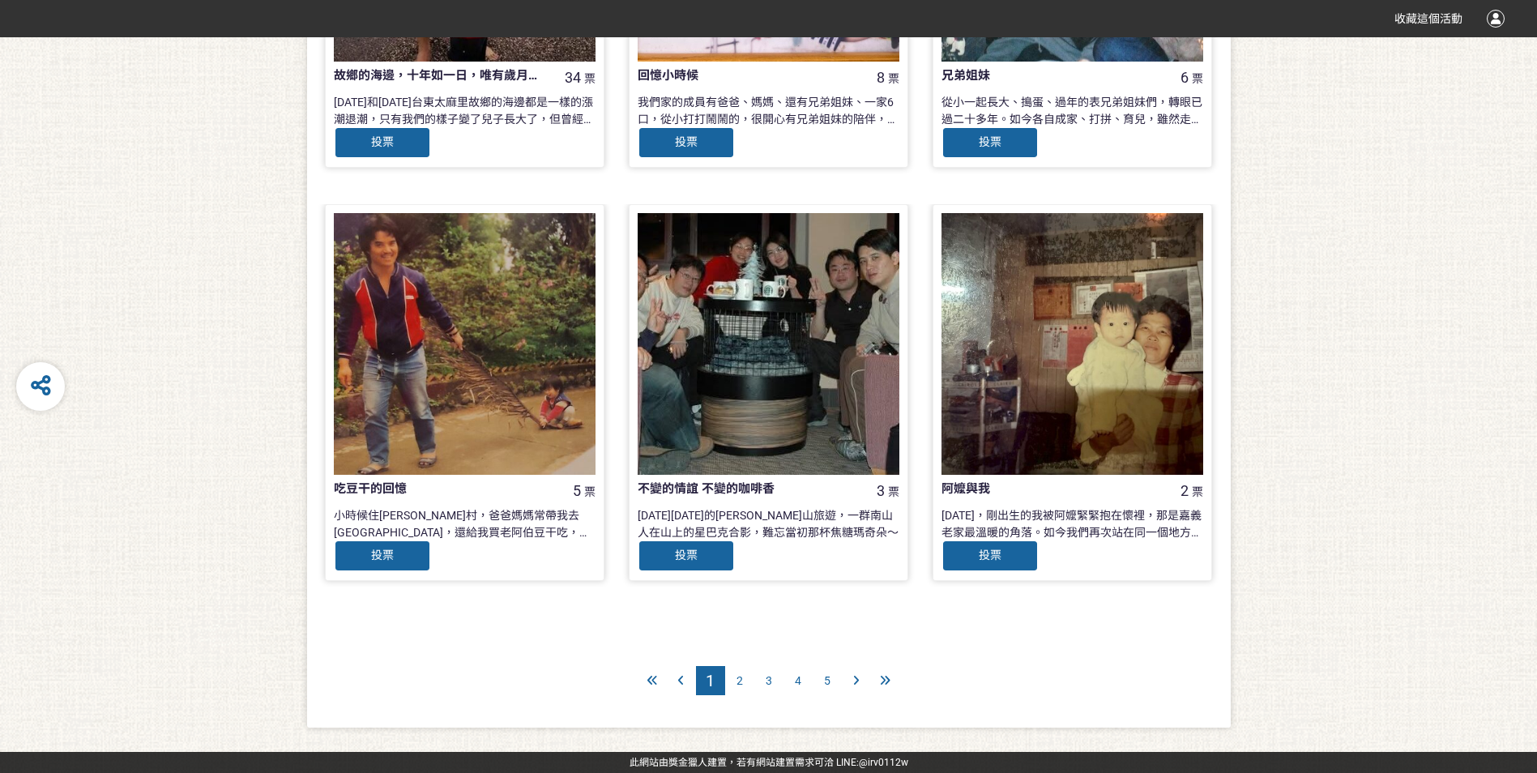
click at [1089, 408] on div at bounding box center [1072, 344] width 262 height 262
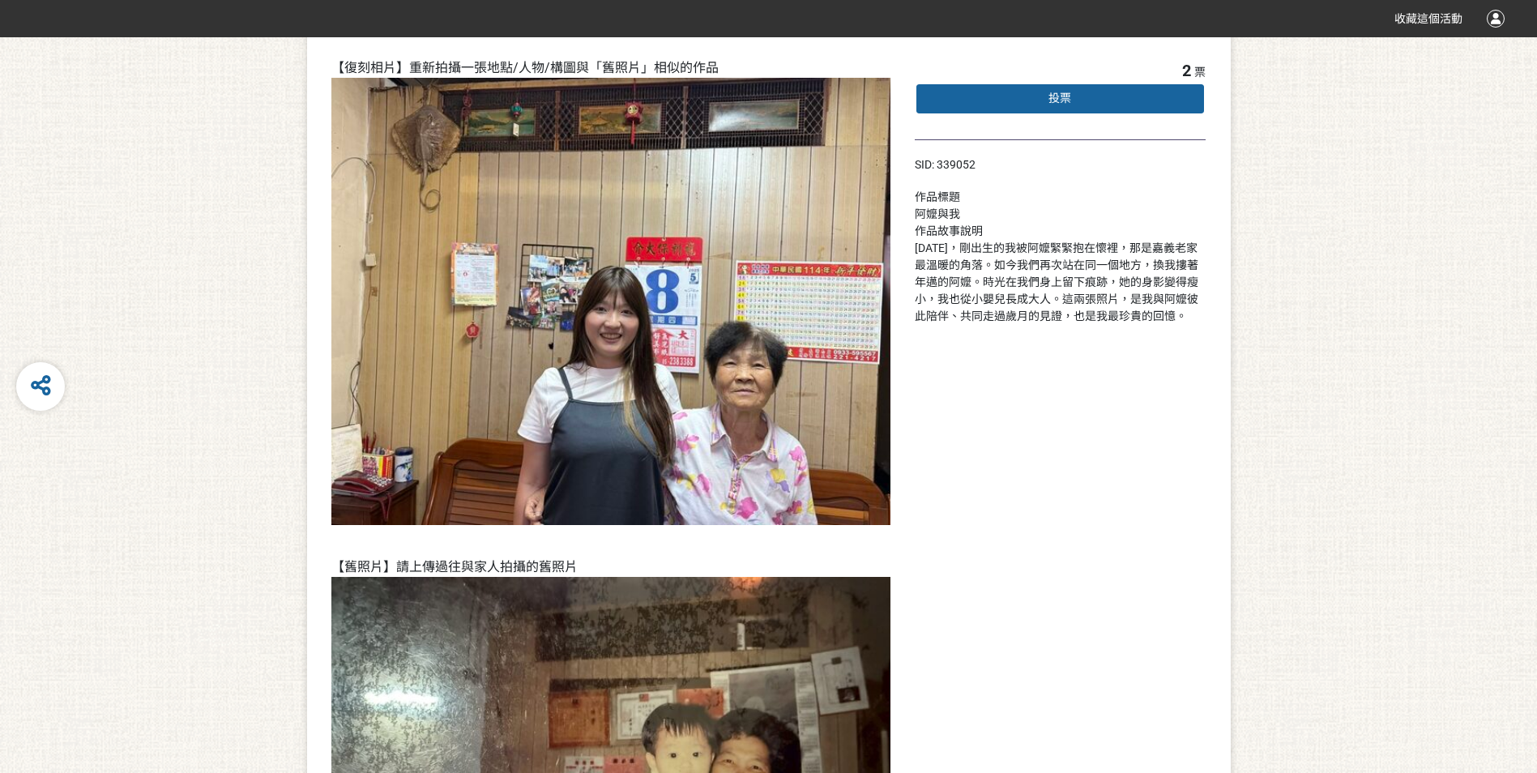
scroll to position [81, 0]
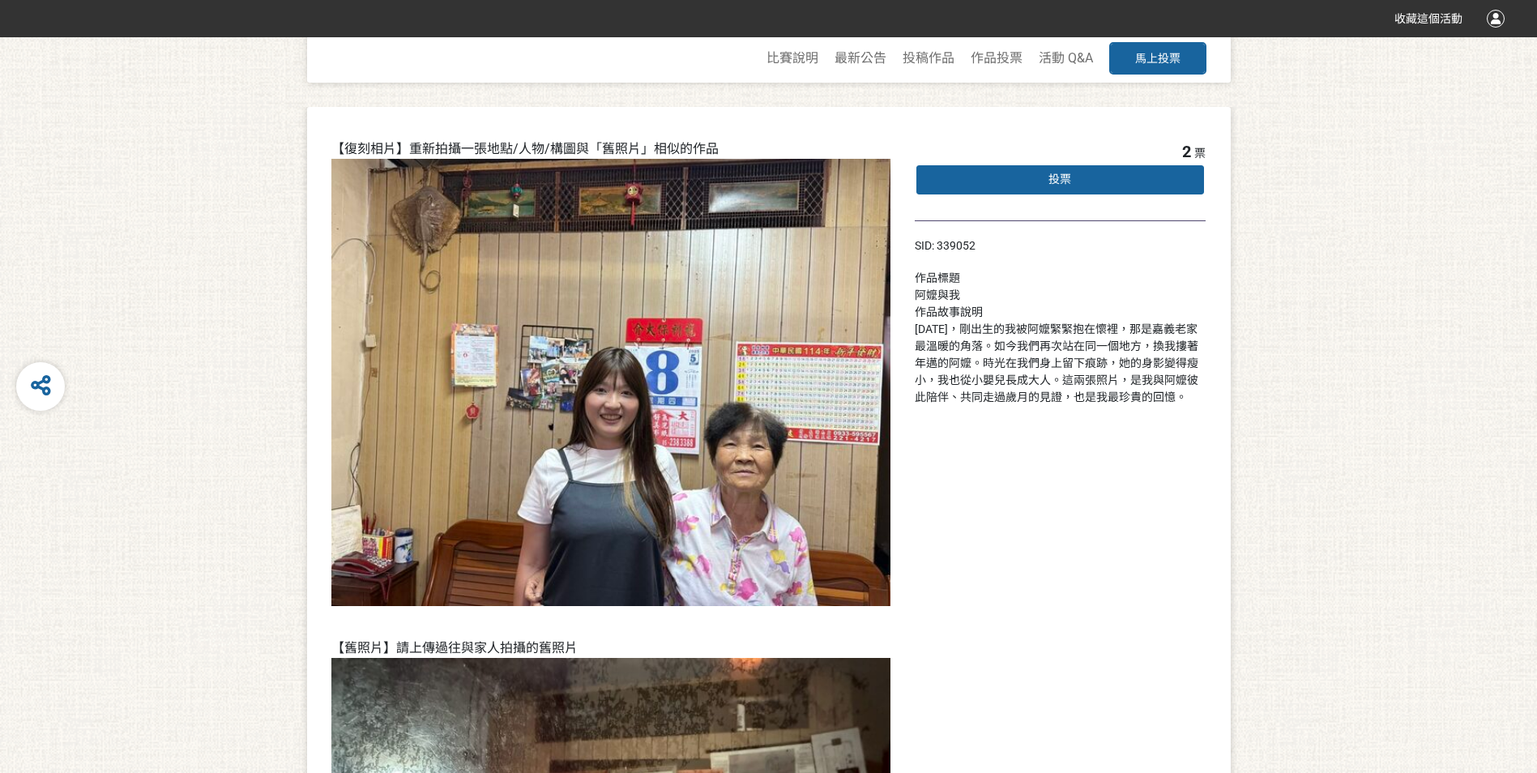
scroll to position [1475, 0]
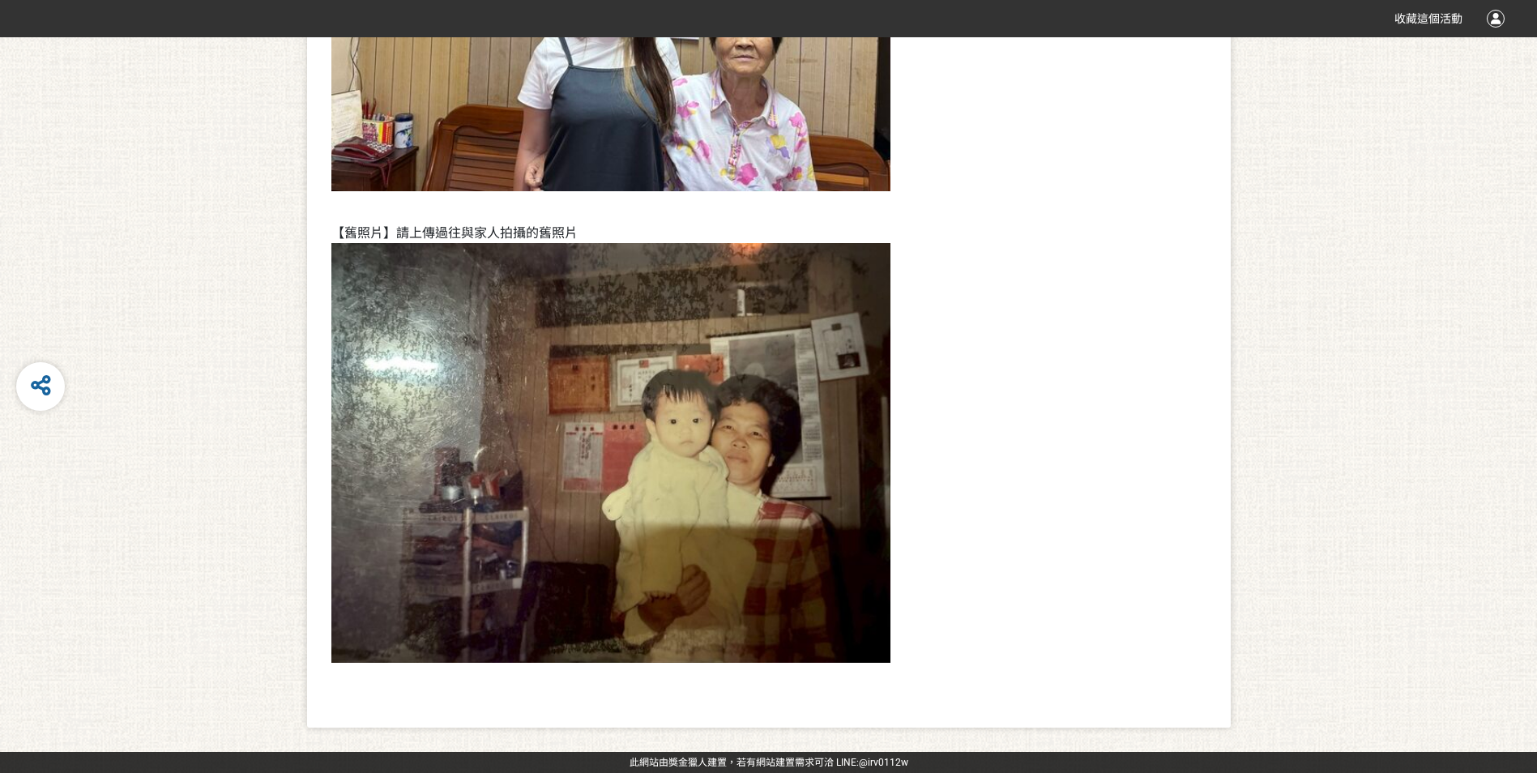
select select "vote"
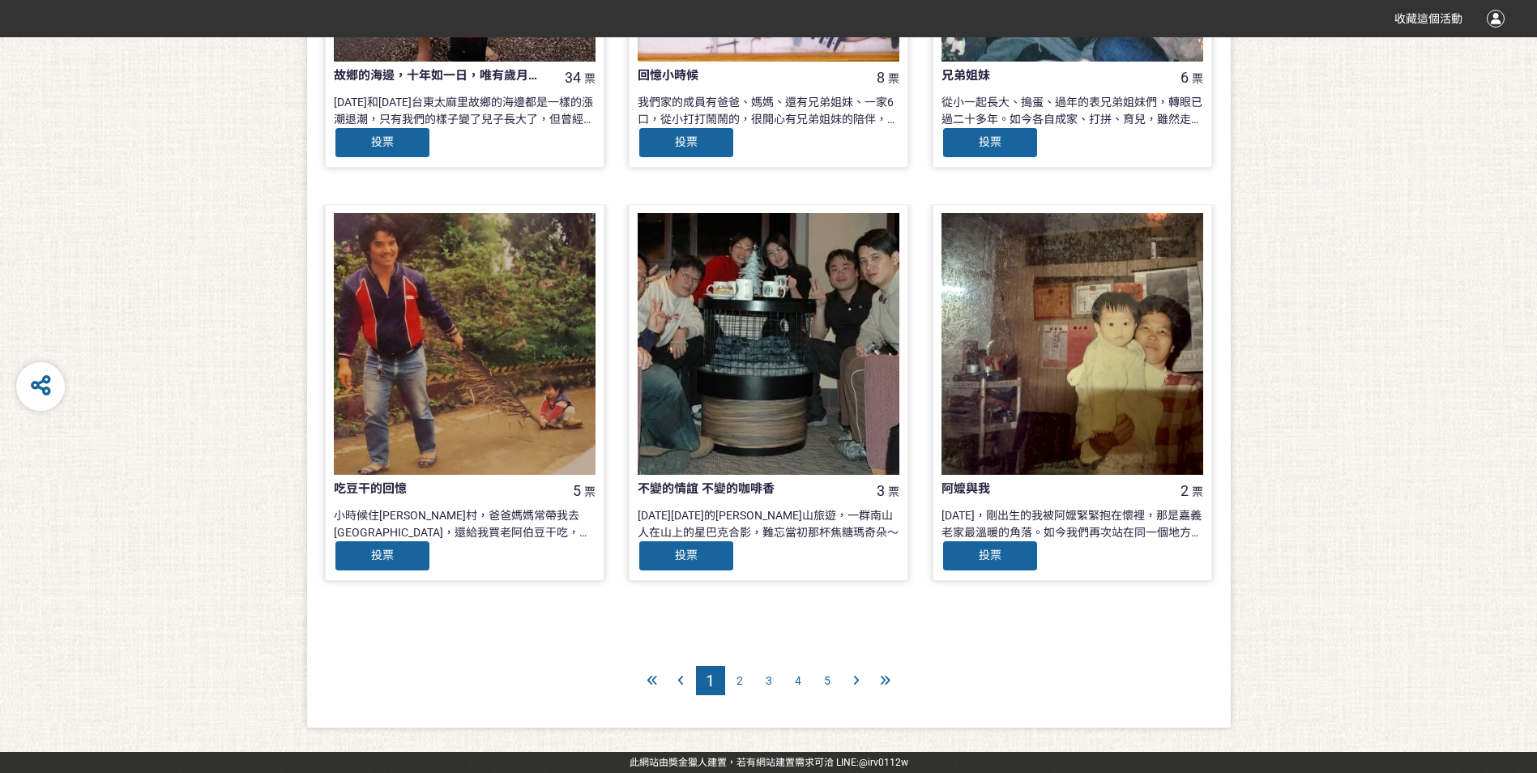
click at [782, 394] on div at bounding box center [768, 344] width 262 height 262
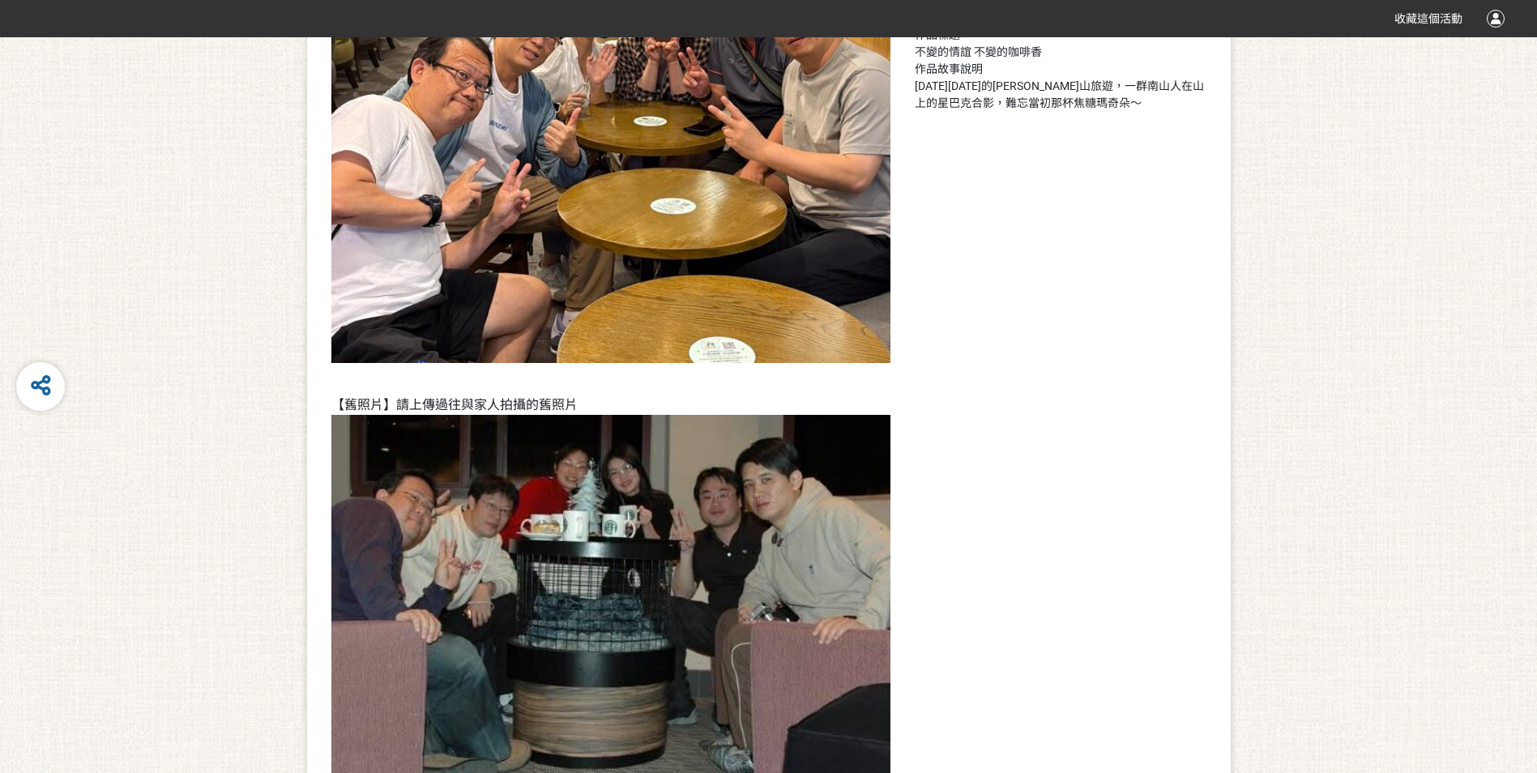
scroll to position [457, 0]
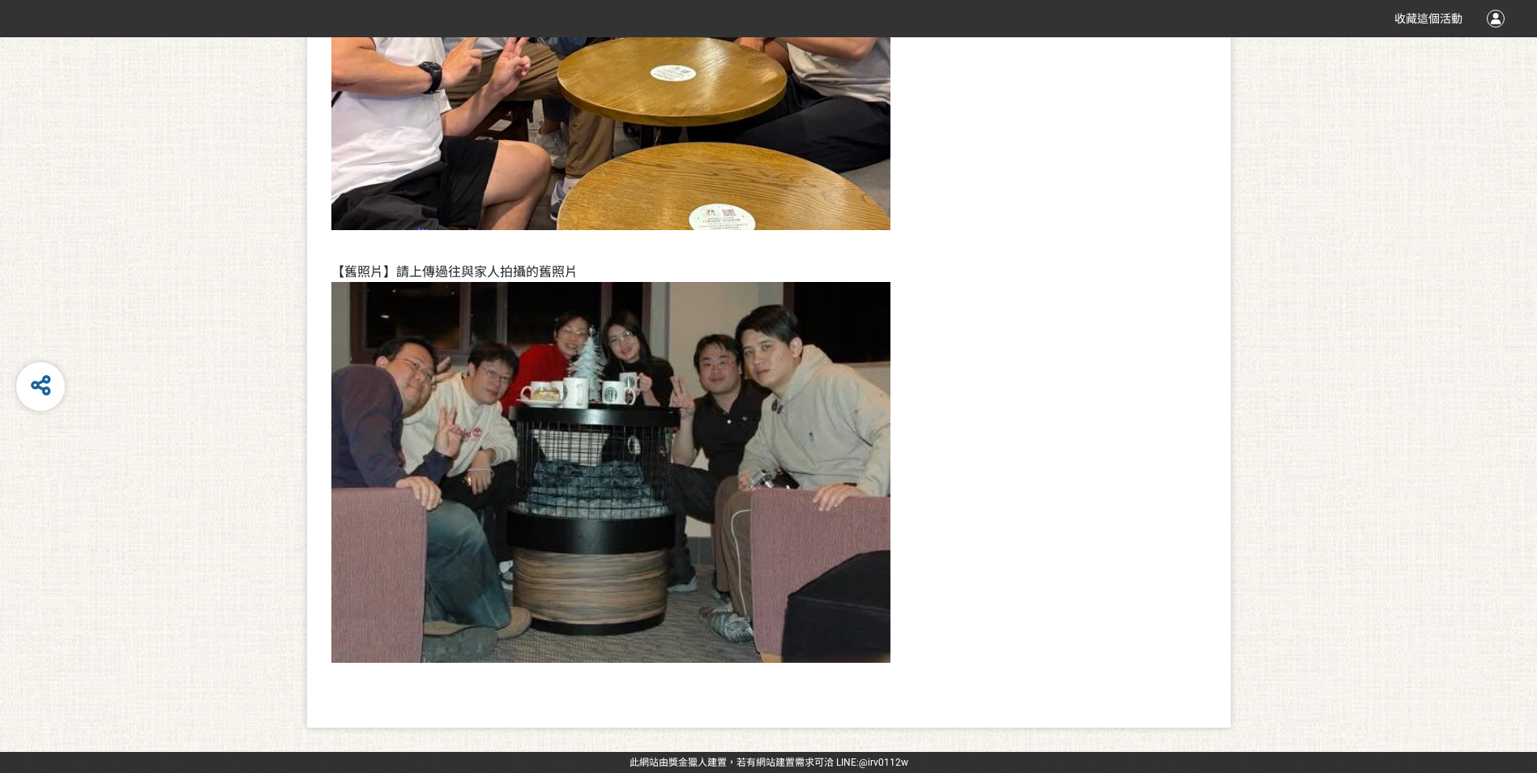
select select "vote"
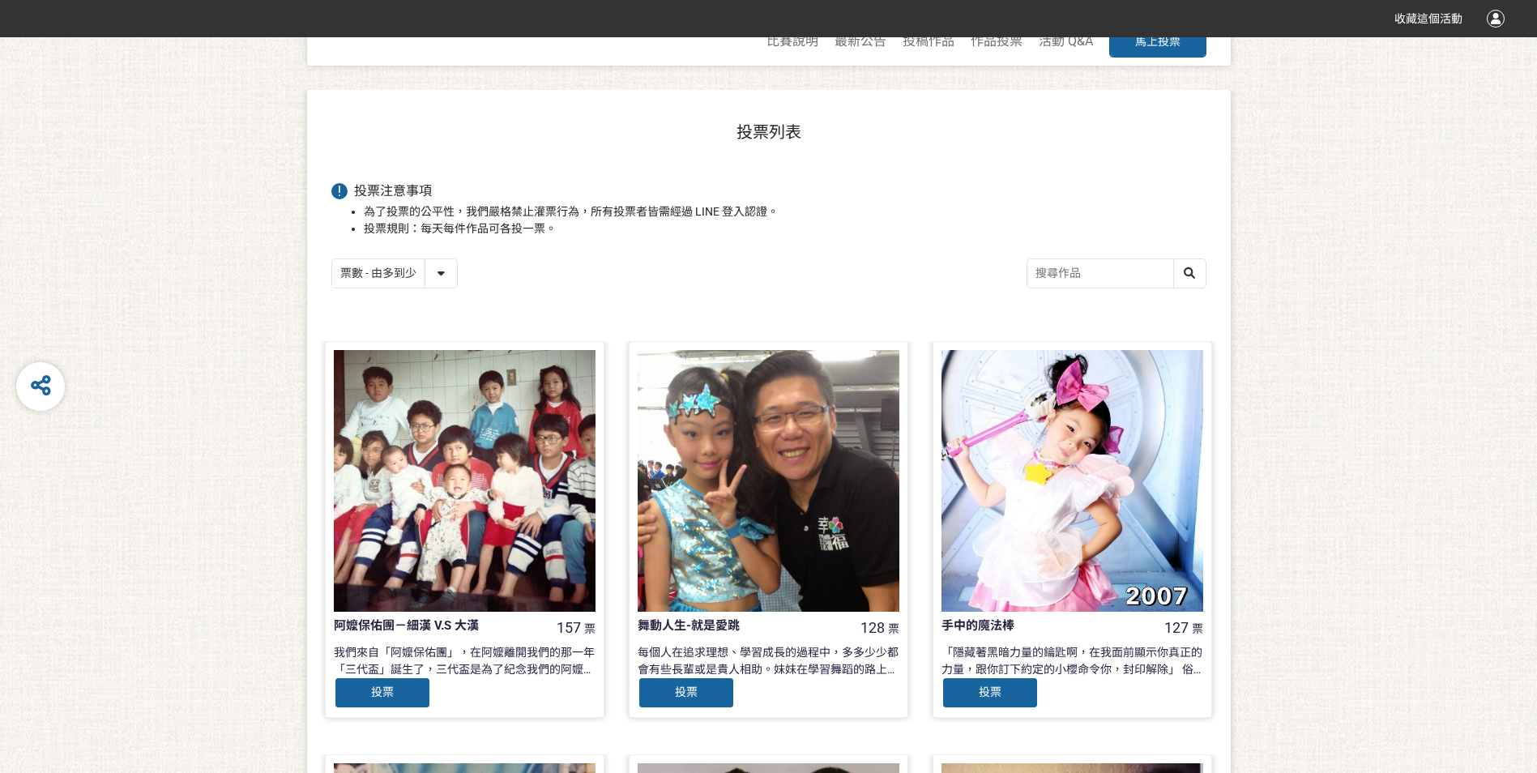
scroll to position [341, 0]
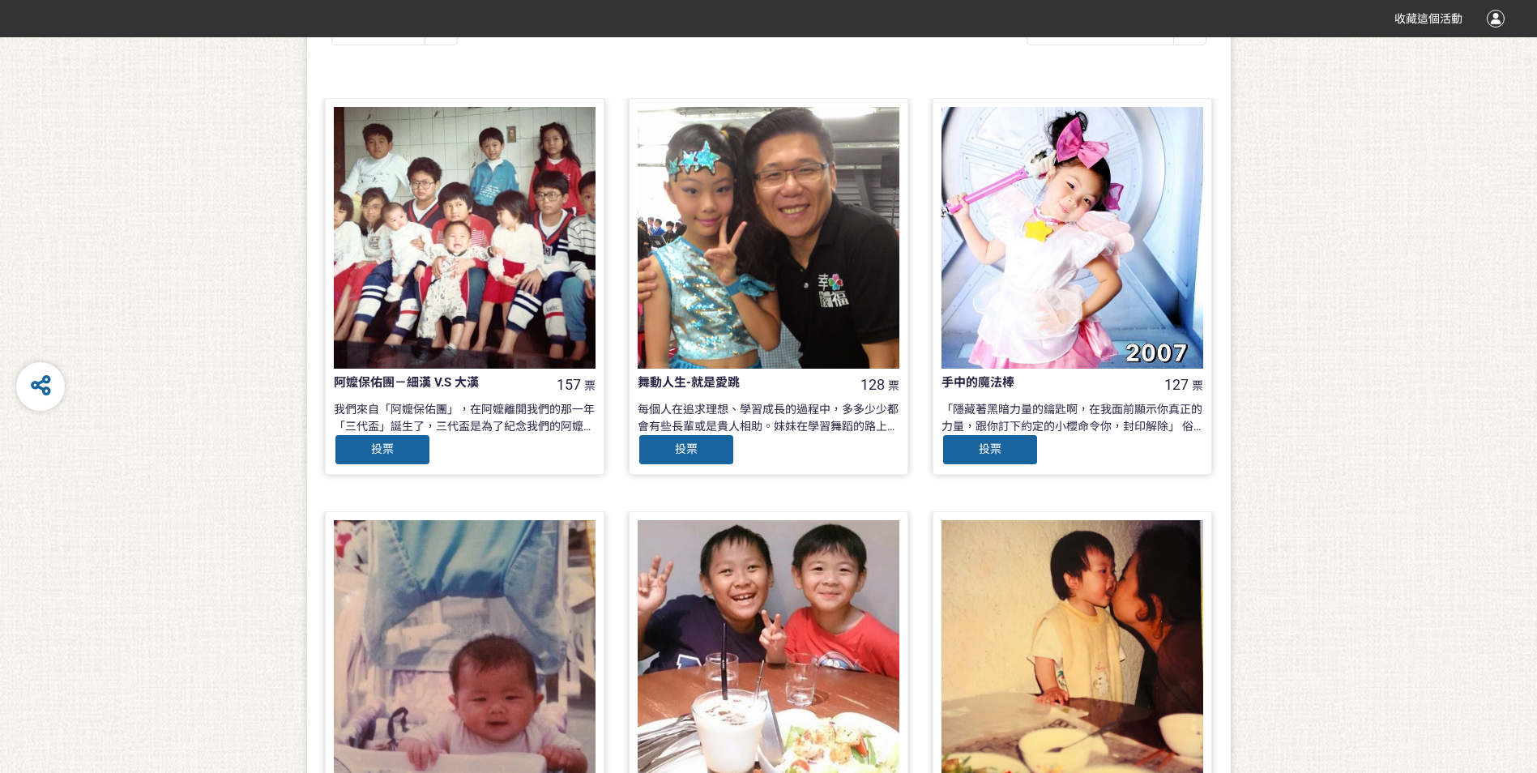
click at [436, 277] on div at bounding box center [465, 238] width 262 height 262
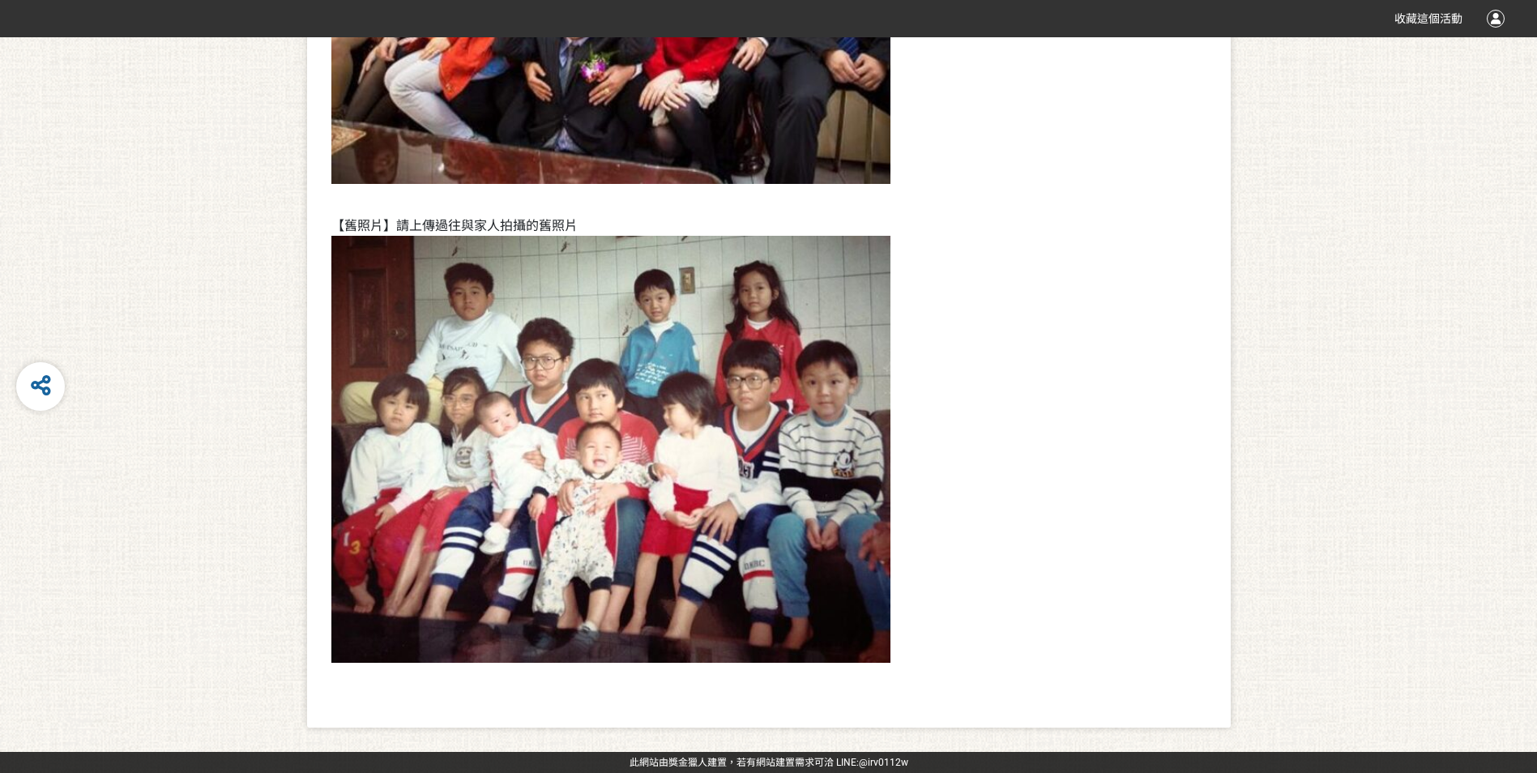
scroll to position [179, 0]
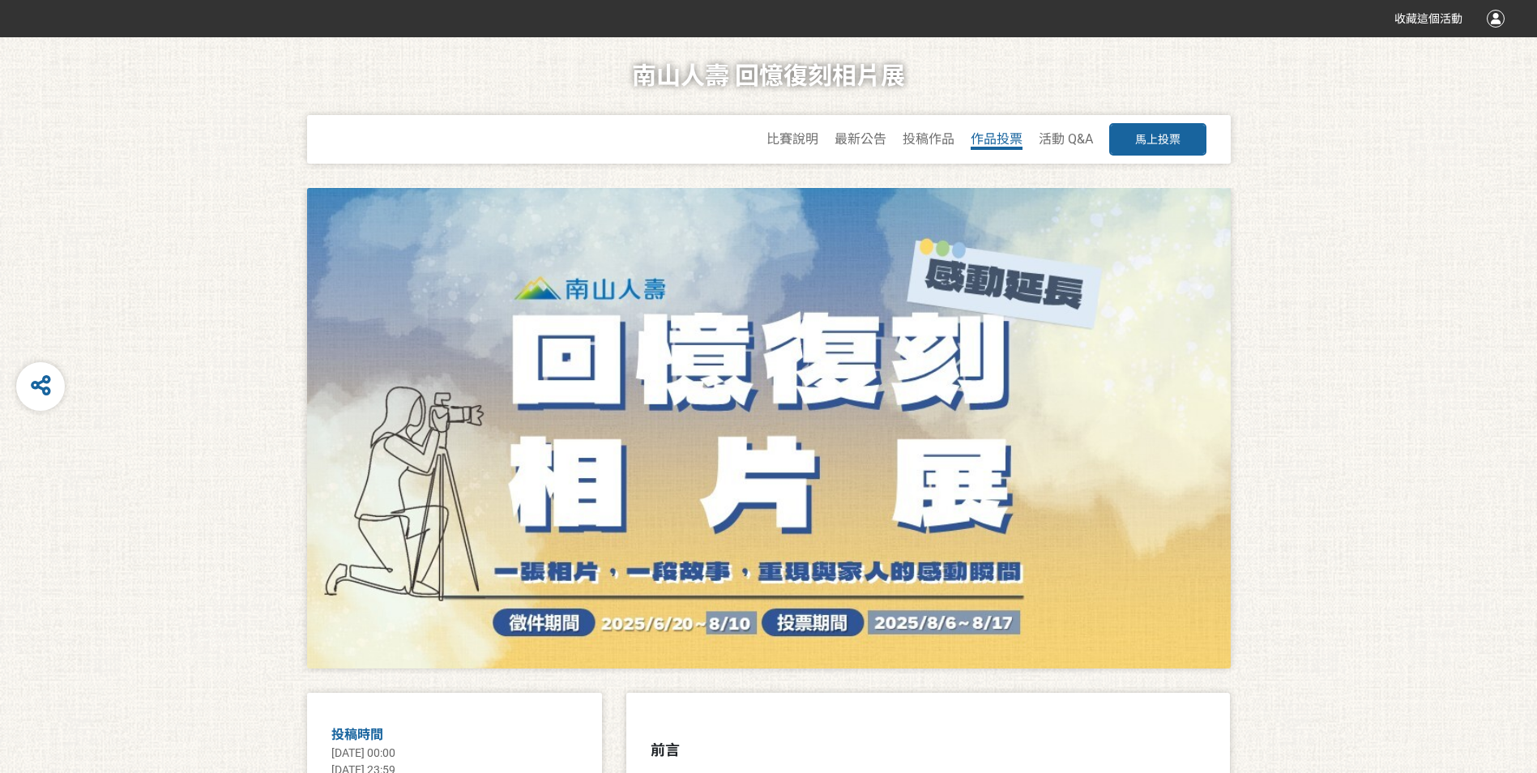
click at [988, 144] on span "作品投票" at bounding box center [996, 138] width 52 height 15
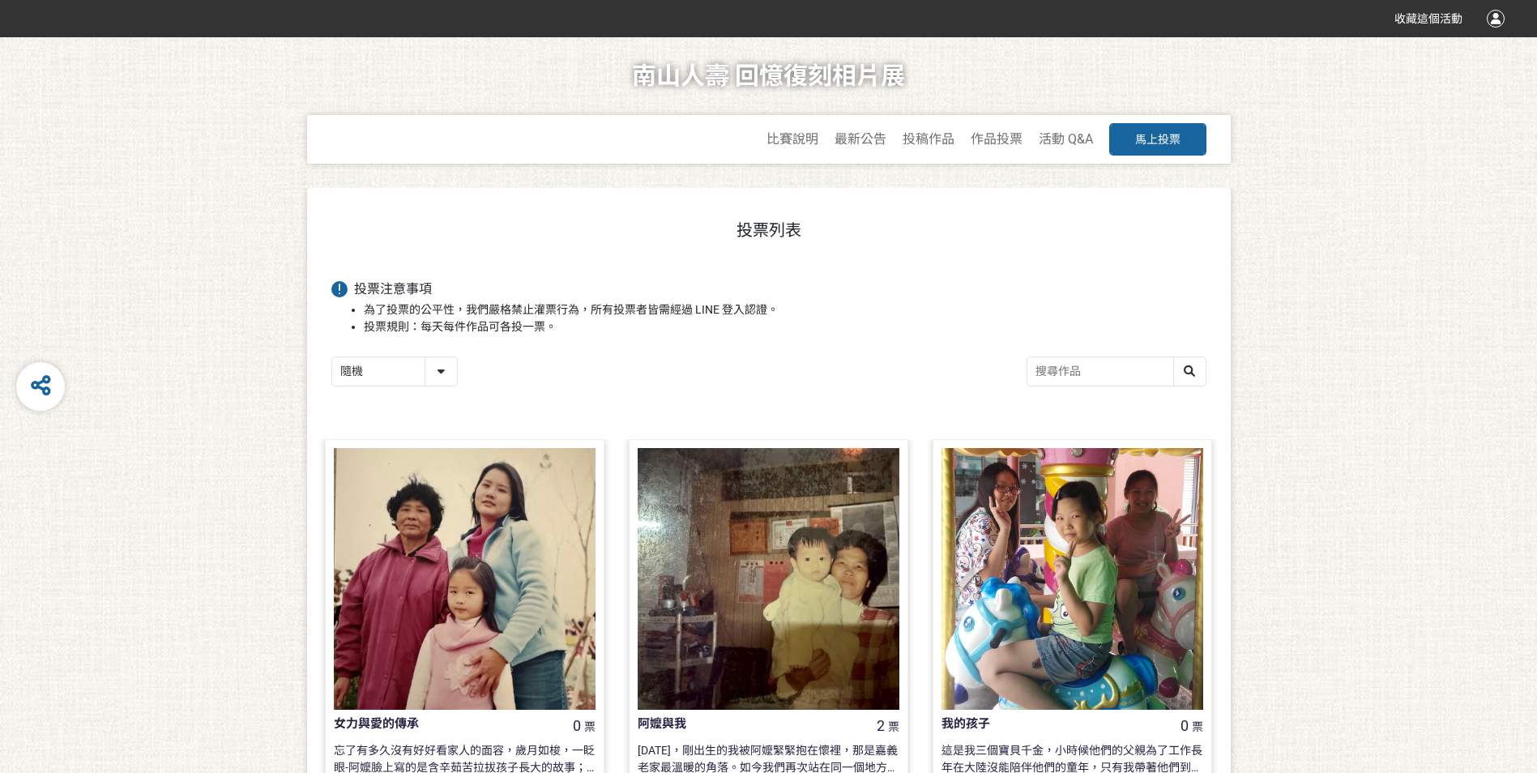
click at [438, 368] on select "隨機 作品 - 由新到舊 作品 - 由舊到新 票數 - 由多到少 票數 - 由少到多" at bounding box center [394, 371] width 125 height 28
select select "vote"
click at [332, 358] on select "隨機 作品 - 由新到舊 作品 - 由舊到新 票數 - 由多到少 票數 - 由少到多" at bounding box center [394, 371] width 125 height 28
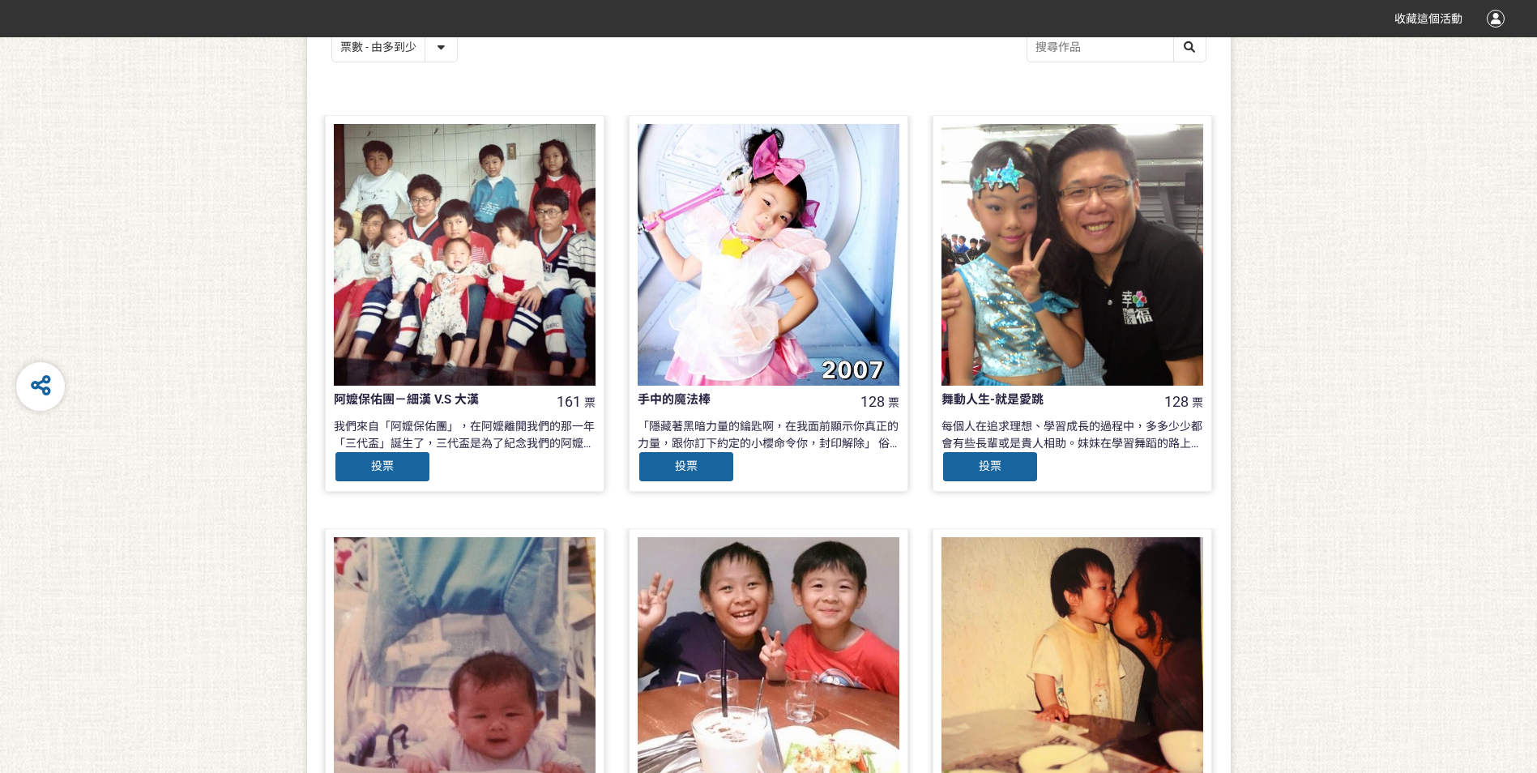
scroll to position [405, 0]
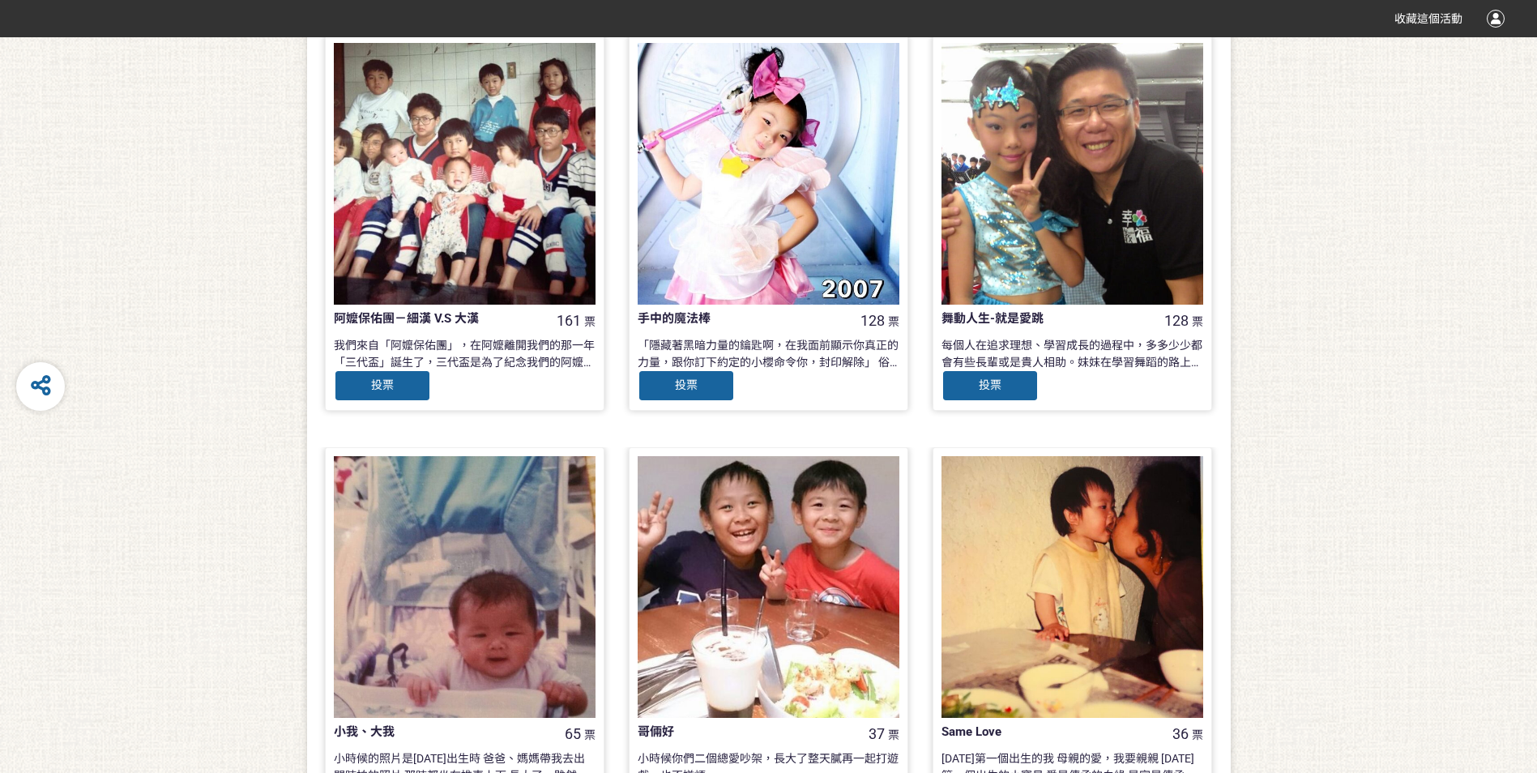
click at [795, 235] on div at bounding box center [768, 174] width 262 height 262
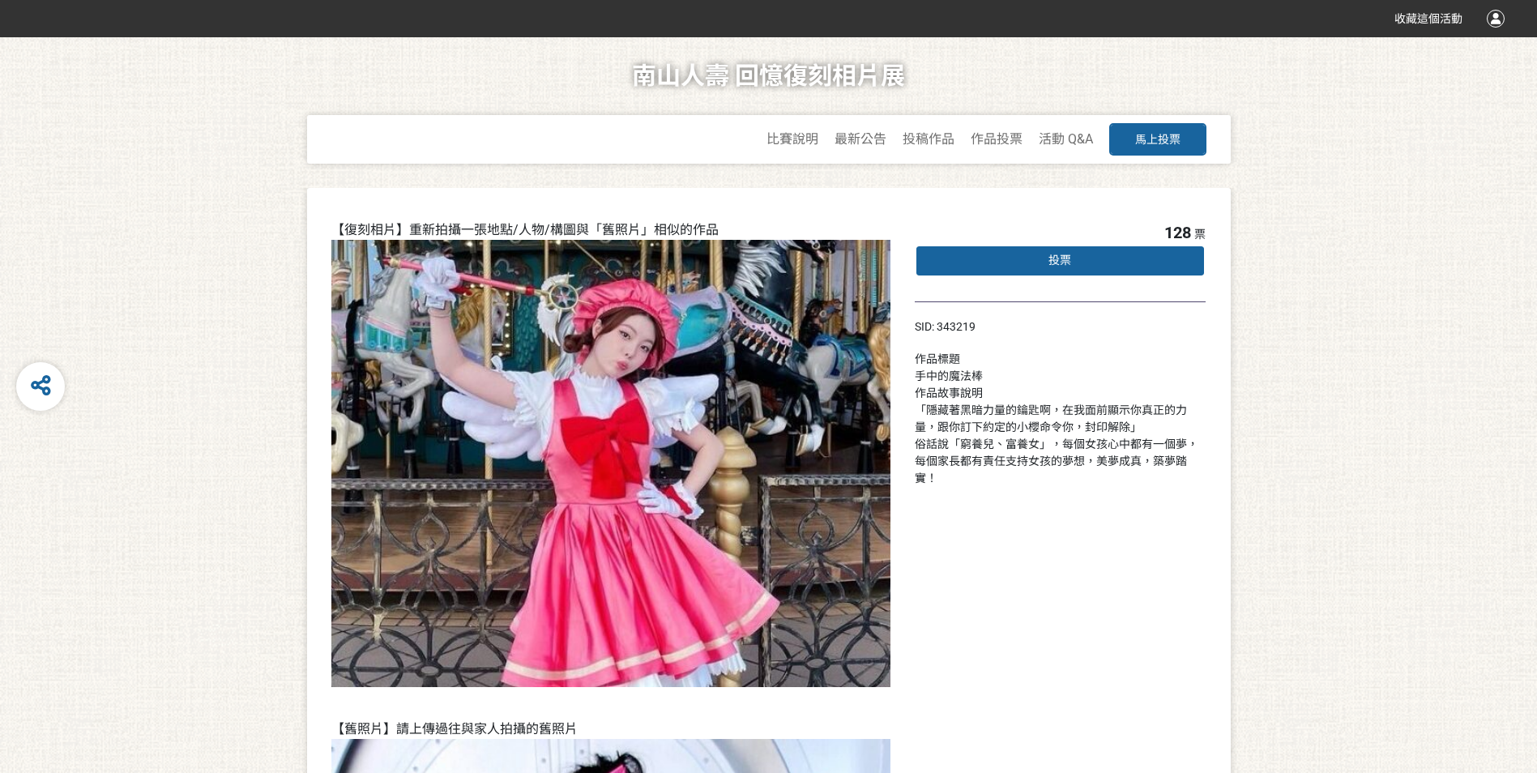
select select "vote"
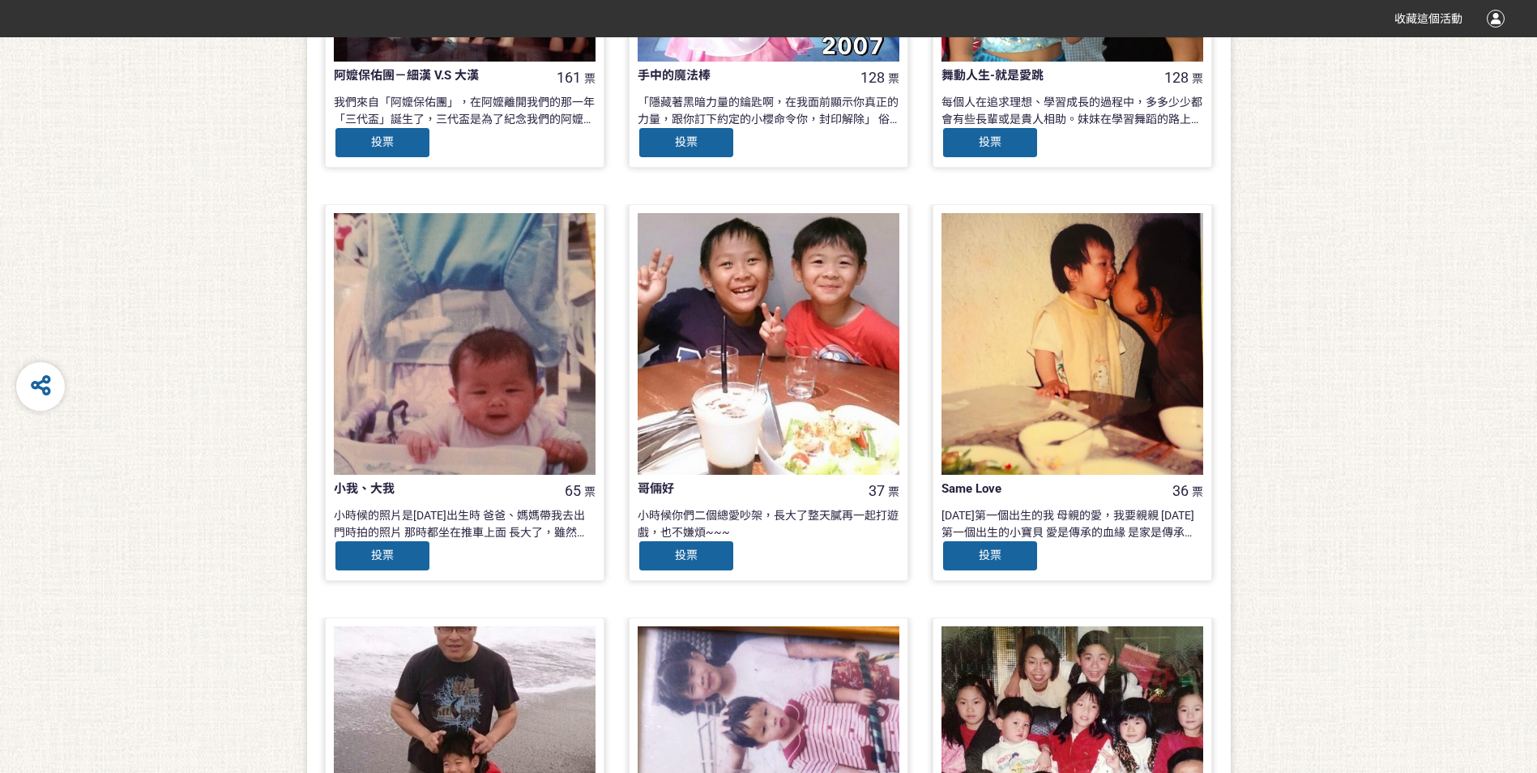
scroll to position [324, 0]
